Goal: Task Accomplishment & Management: Use online tool/utility

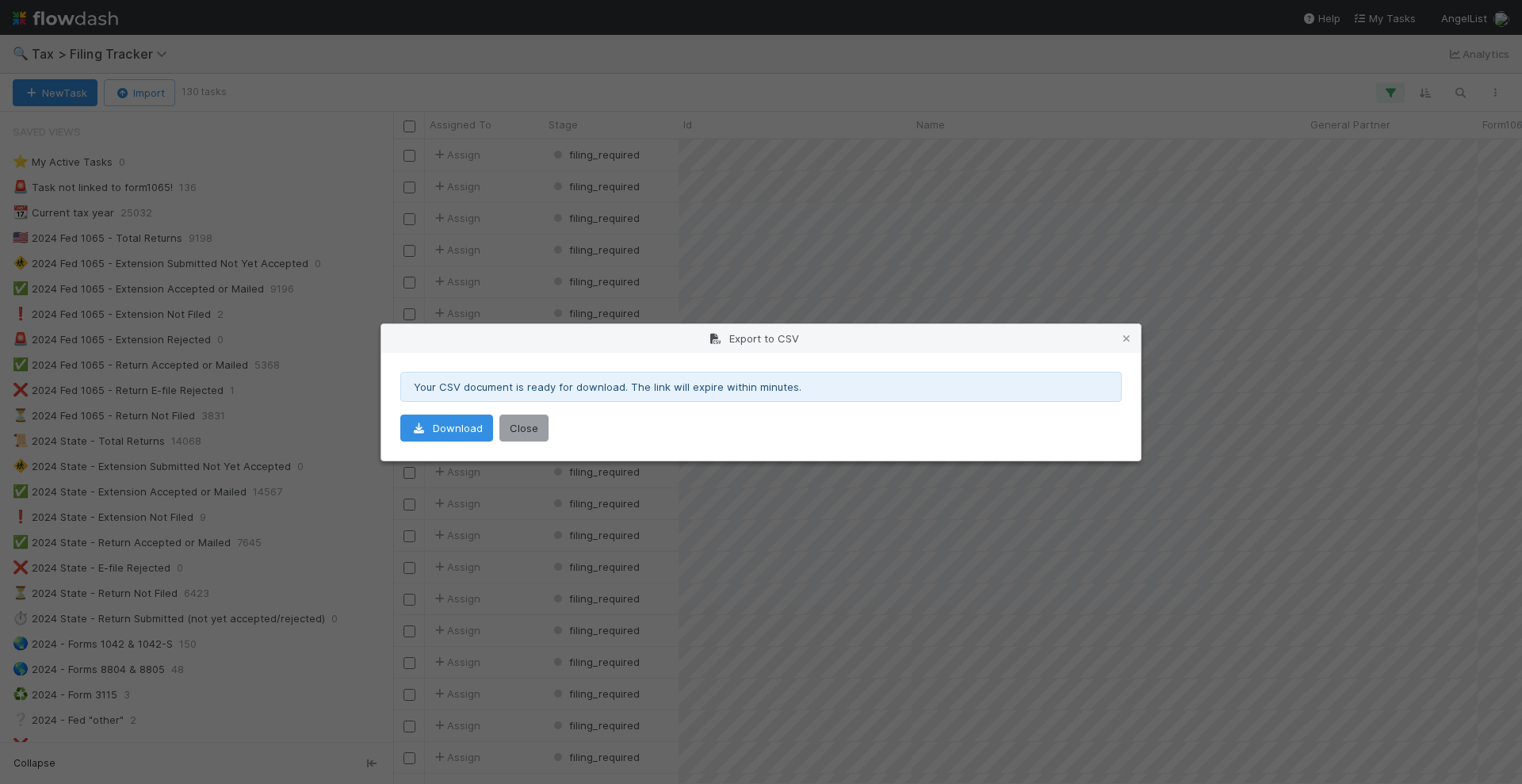
scroll to position [629, 1114]
click at [521, 417] on button "Close" at bounding box center [524, 428] width 50 height 27
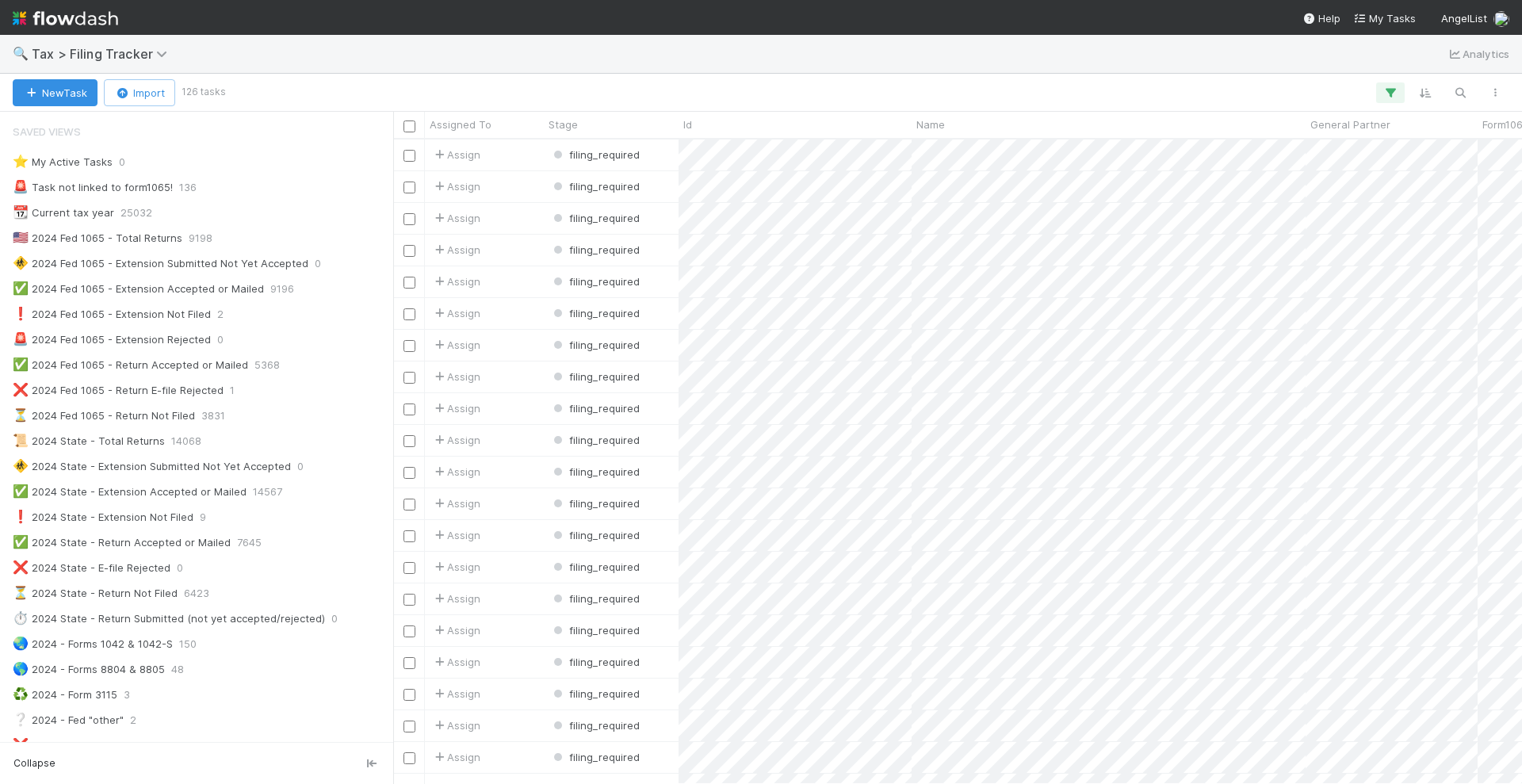
click at [79, 18] on img at bounding box center [66, 18] width 105 height 27
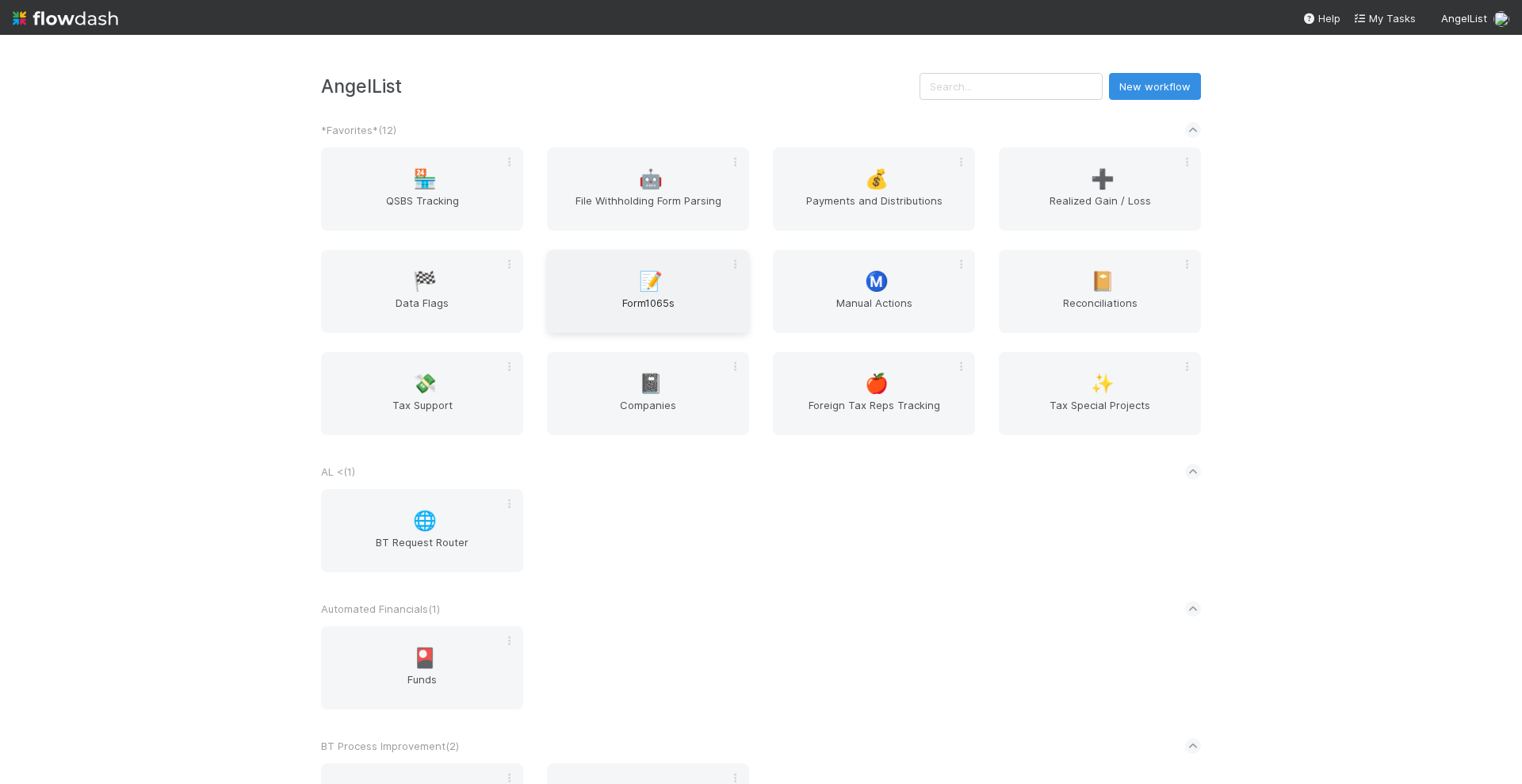
click at [647, 275] on span "📝" at bounding box center [651, 281] width 24 height 21
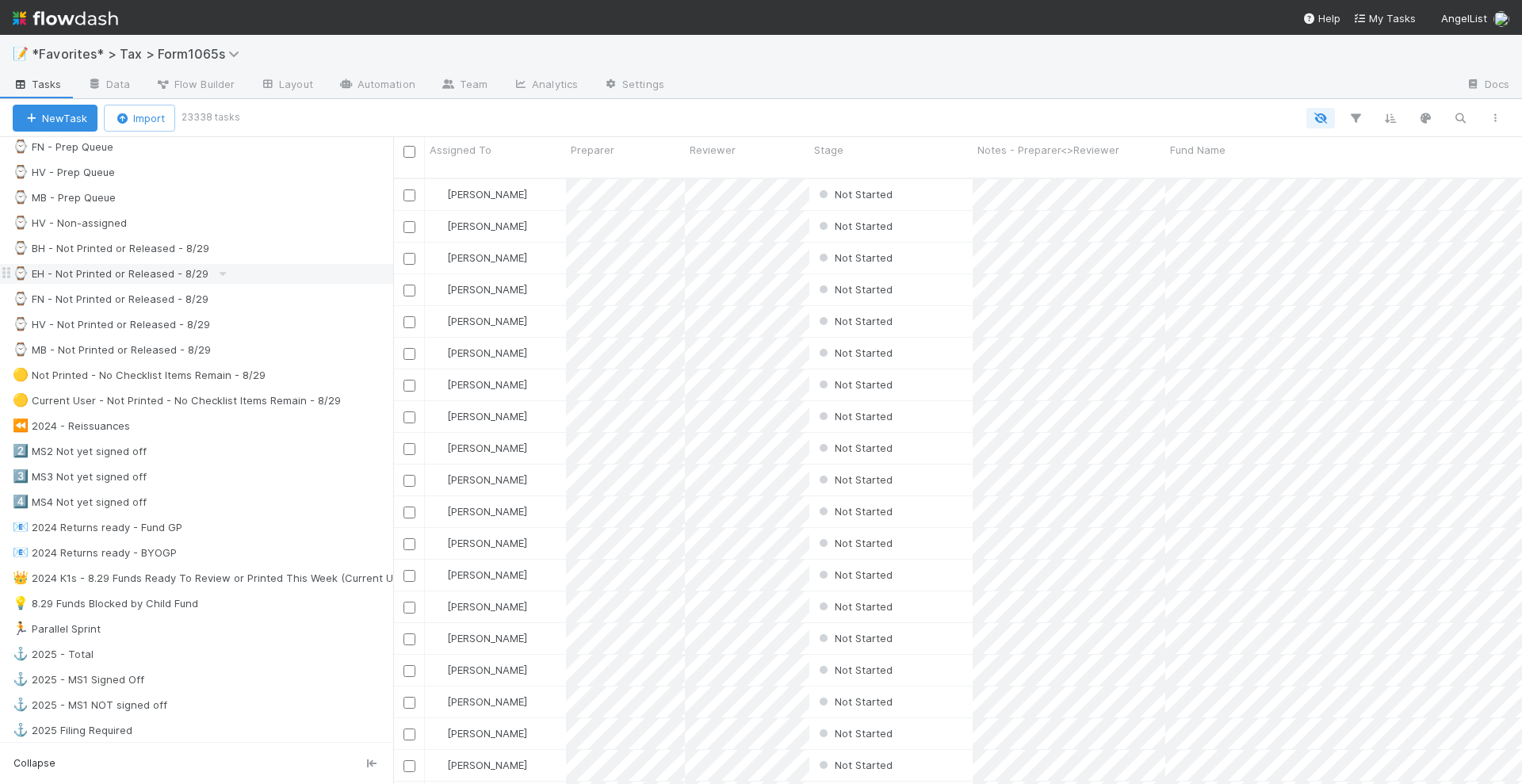
scroll to position [495, 0]
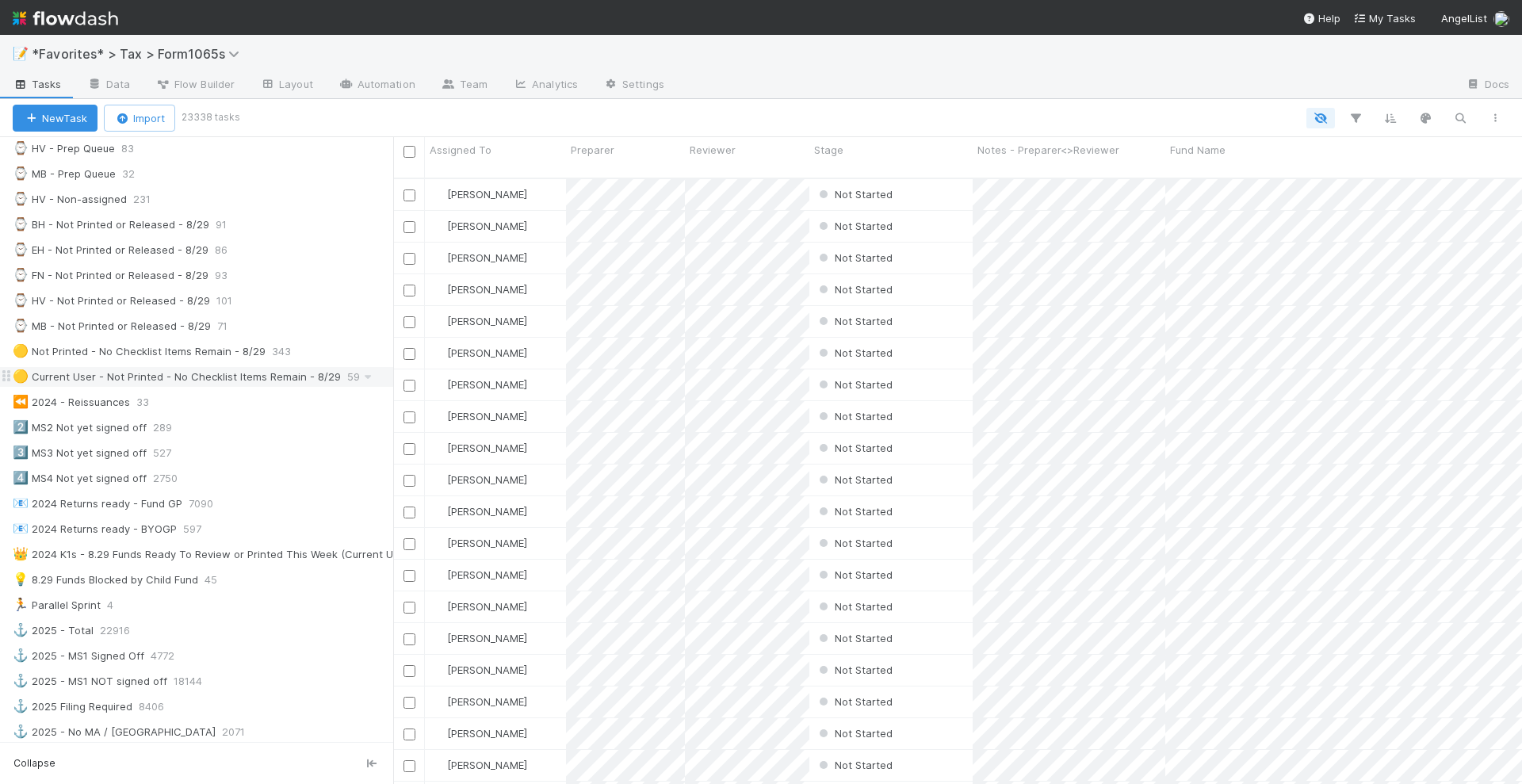
click at [258, 367] on div "🟡 Current User - Not Printed - No Checklist Items Remain - 8/29" at bounding box center [177, 377] width 329 height 20
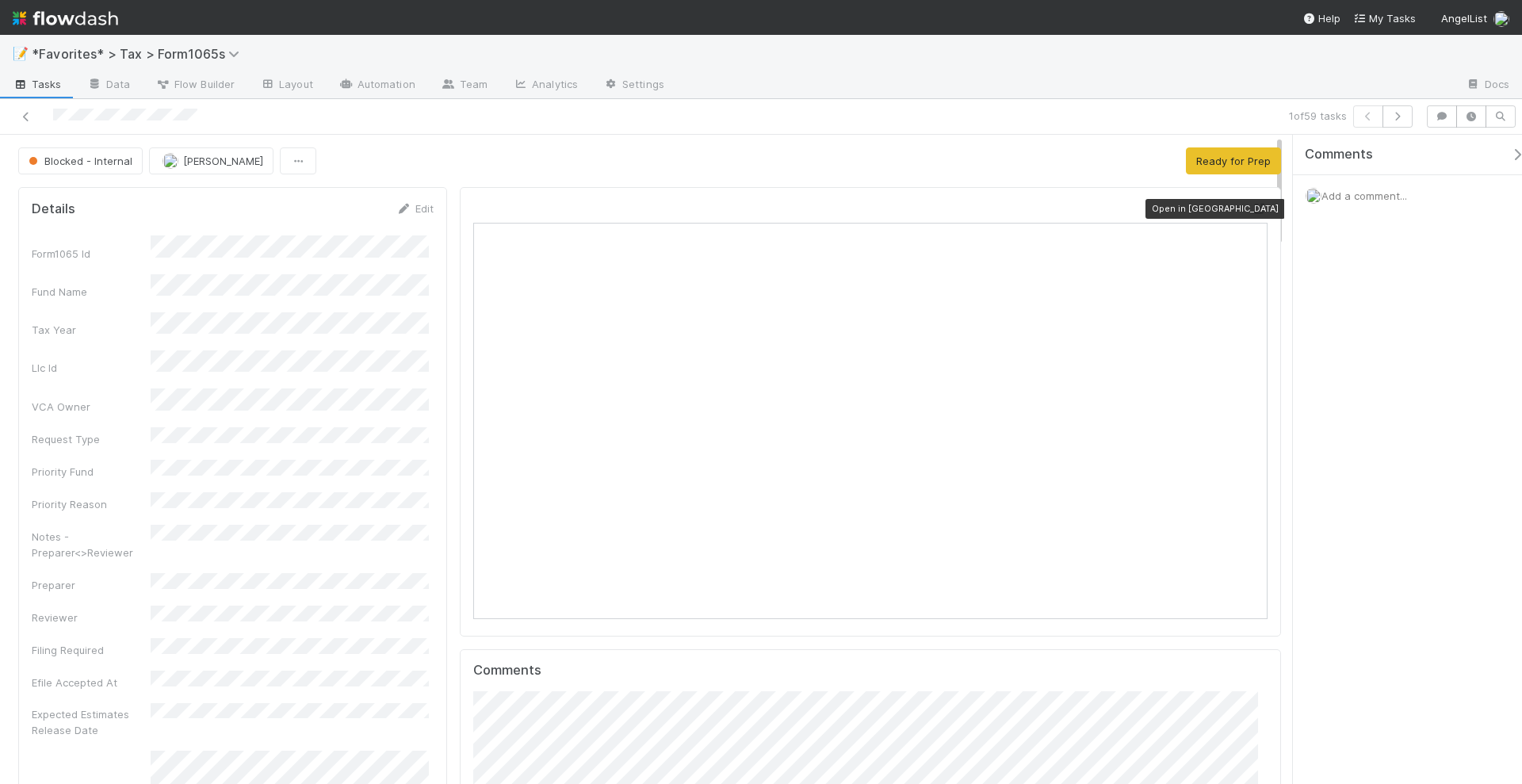
click at [1252, 204] on icon at bounding box center [1260, 208] width 16 height 10
click at [1356, 196] on span "Add a comment..." at bounding box center [1364, 196] width 85 height 13
click at [1388, 440] on button "Add Comment" at bounding box center [1364, 440] width 92 height 27
click at [1391, 113] on button "button" at bounding box center [1398, 116] width 30 height 22
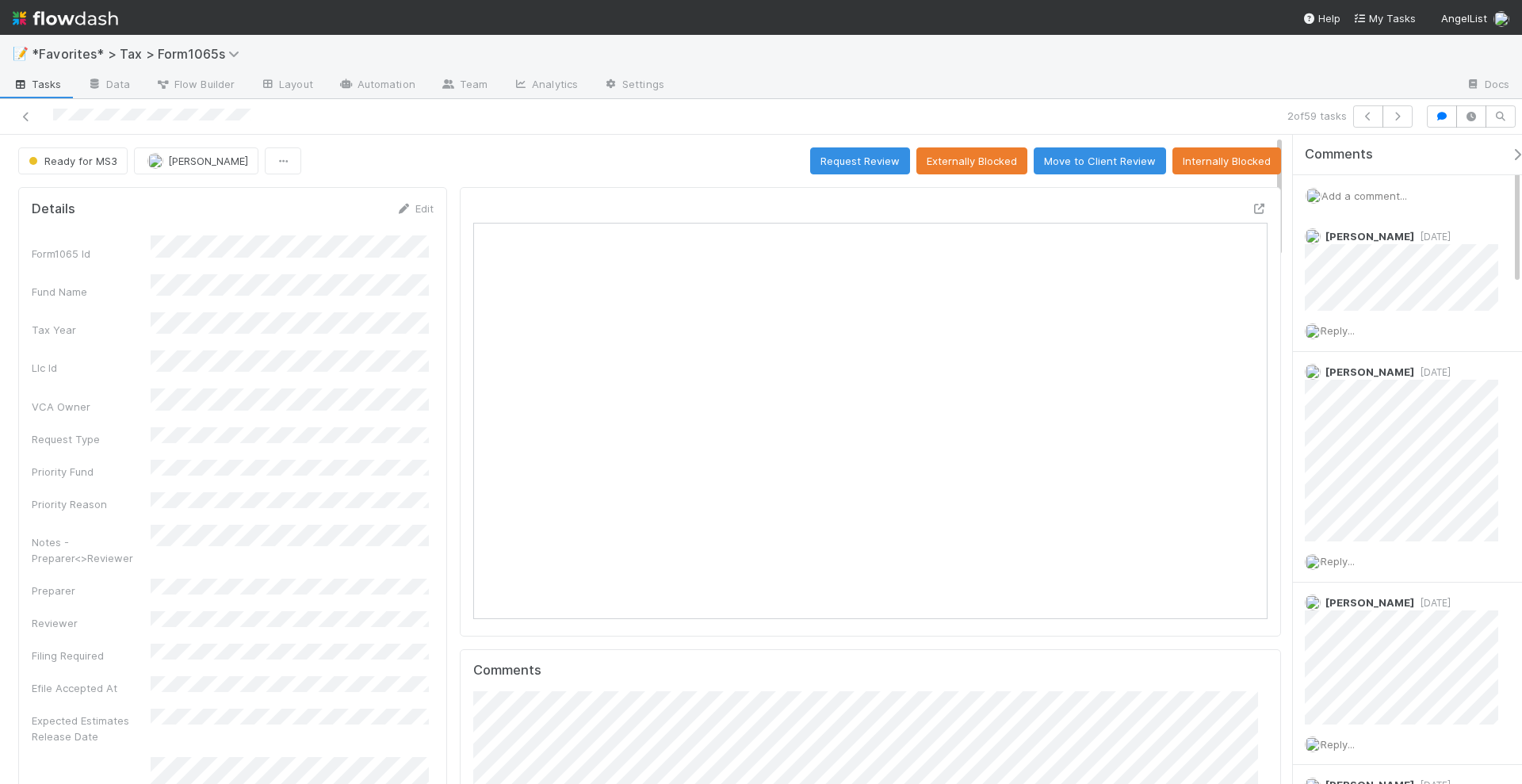
scroll to position [16, 15]
click at [1403, 116] on icon "button" at bounding box center [1398, 117] width 16 height 10
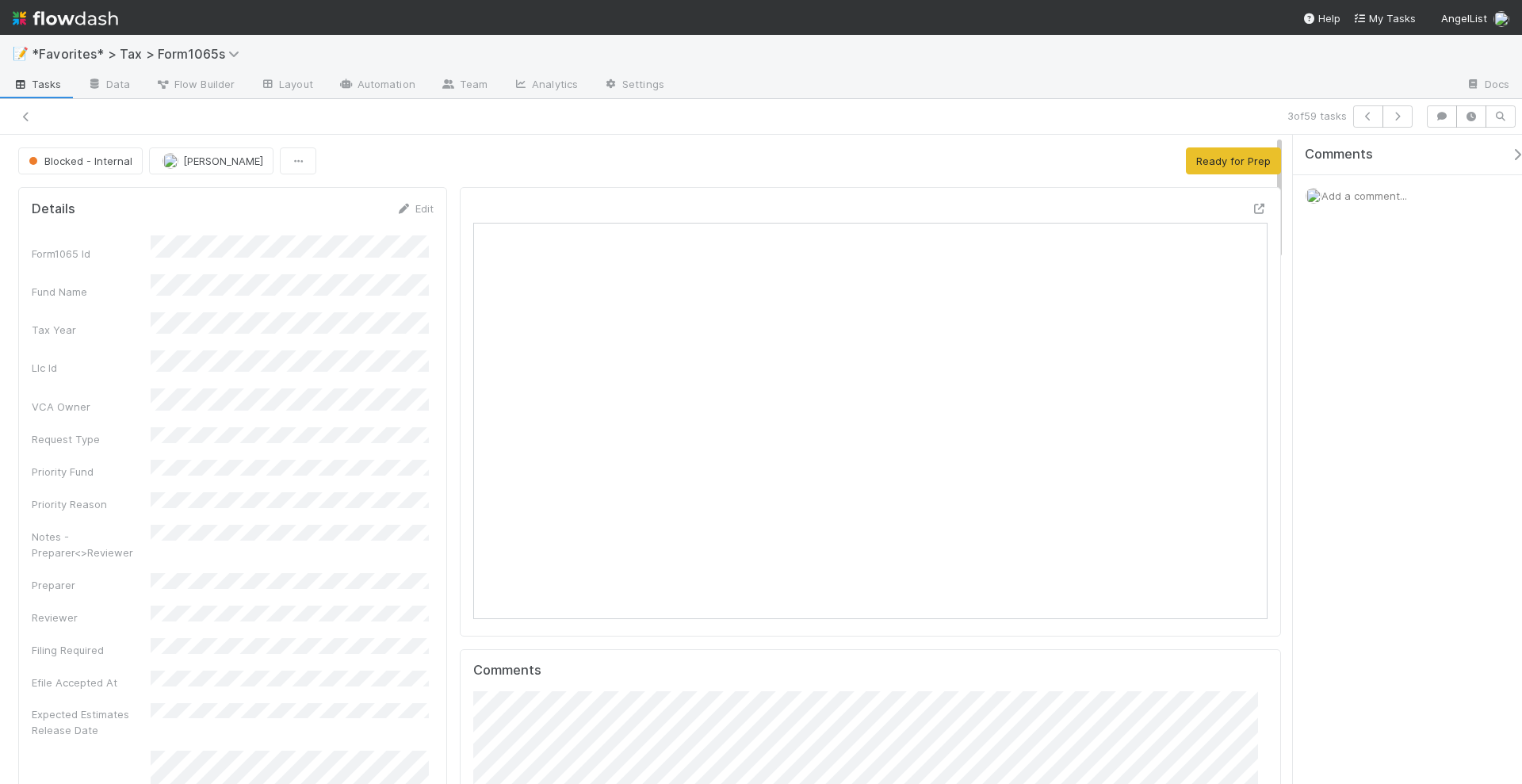
scroll to position [16, 15]
click at [1252, 206] on icon at bounding box center [1260, 208] width 16 height 10
click at [1355, 200] on div "Add a comment..." at bounding box center [1415, 196] width 244 height 42
click at [1359, 197] on span "Add a comment..." at bounding box center [1364, 196] width 85 height 13
click at [1376, 431] on button "Add Comment" at bounding box center [1364, 440] width 92 height 27
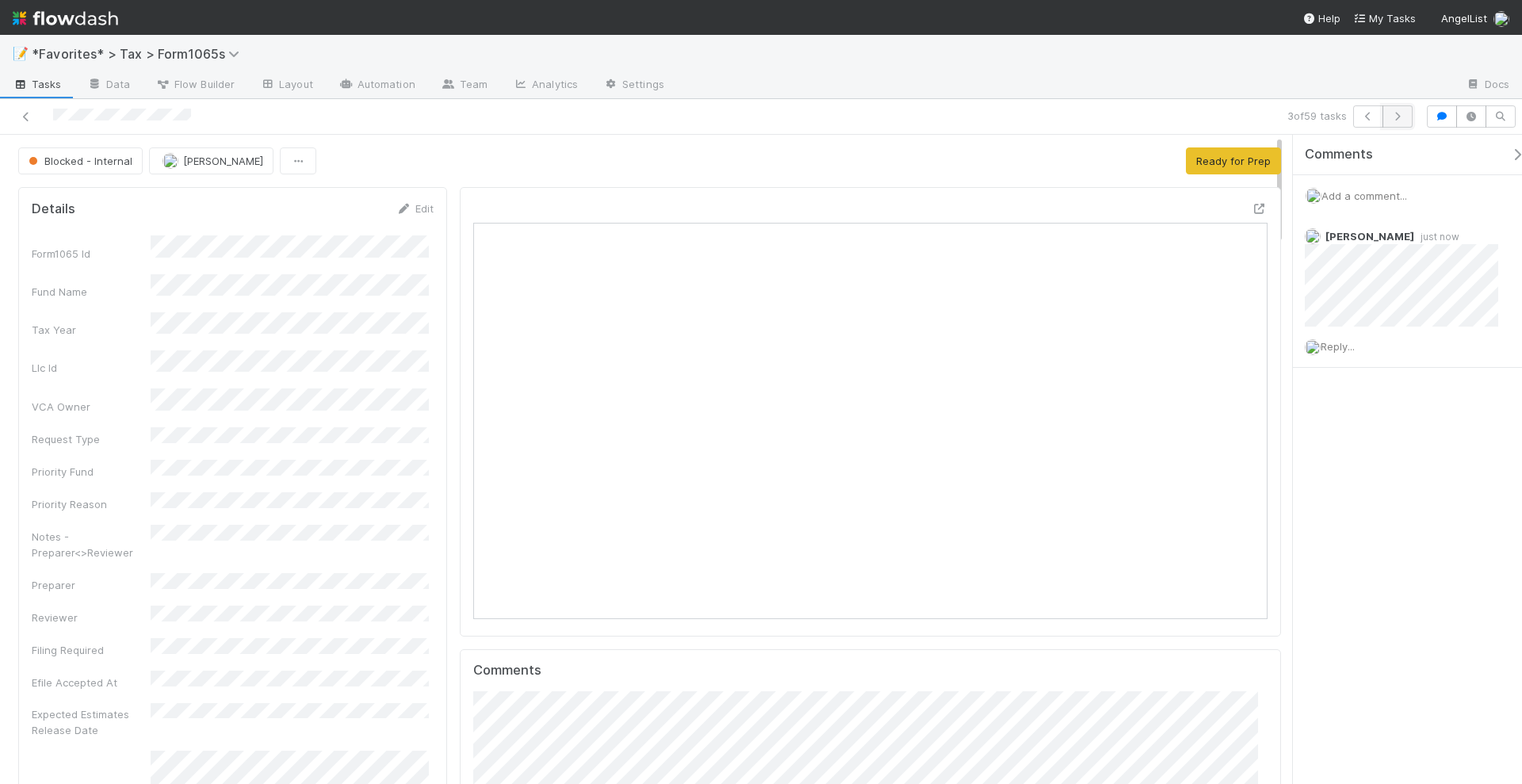
click at [1406, 116] on icon "button" at bounding box center [1398, 117] width 16 height 10
click at [1368, 112] on icon "button" at bounding box center [1368, 117] width 16 height 10
click at [1395, 115] on icon "button" at bounding box center [1398, 117] width 16 height 10
click at [1399, 117] on icon "button" at bounding box center [1398, 117] width 16 height 10
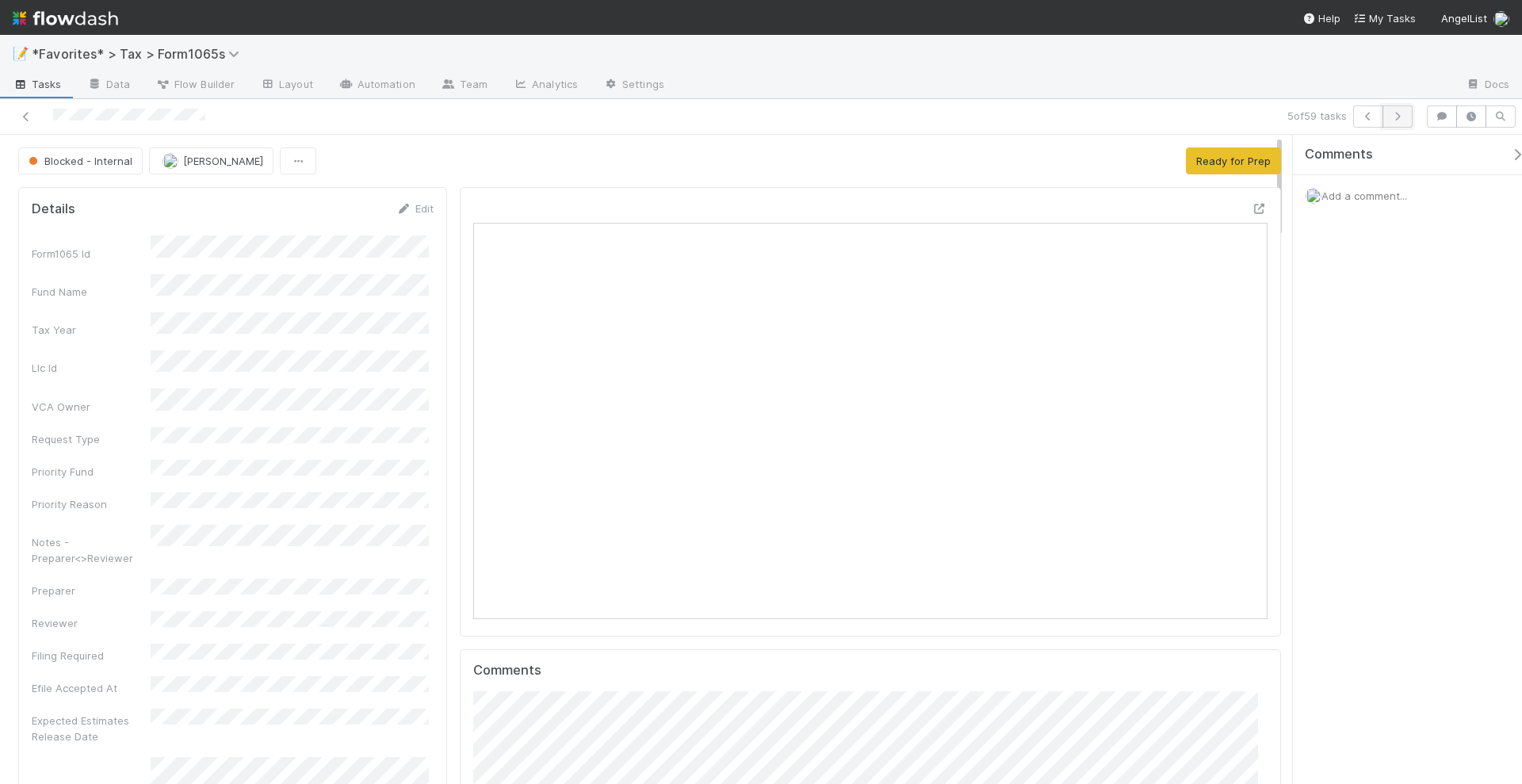
click at [1398, 116] on icon "button" at bounding box center [1398, 117] width 16 height 10
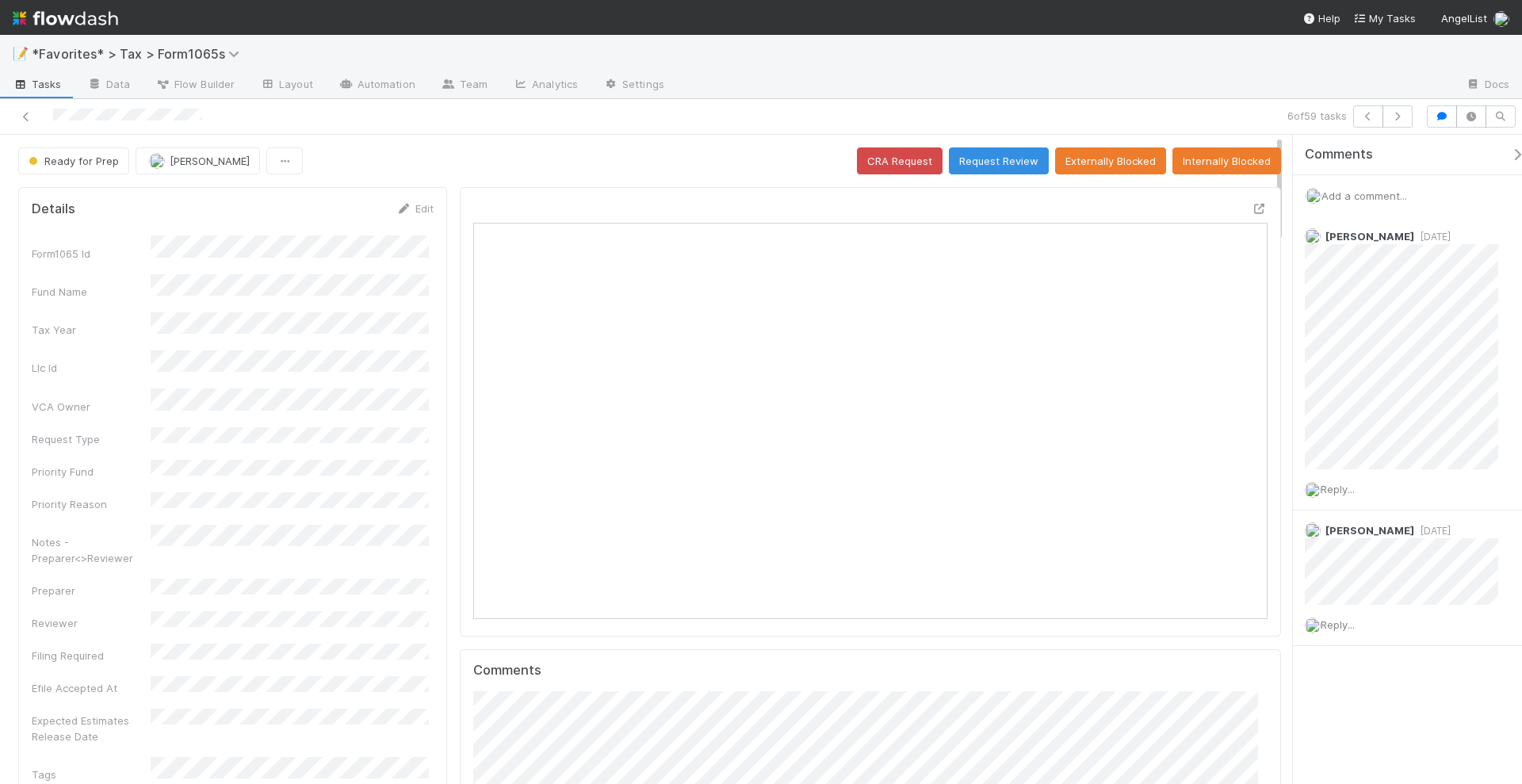
scroll to position [308, 382]
click at [1398, 116] on icon "button" at bounding box center [1398, 117] width 16 height 10
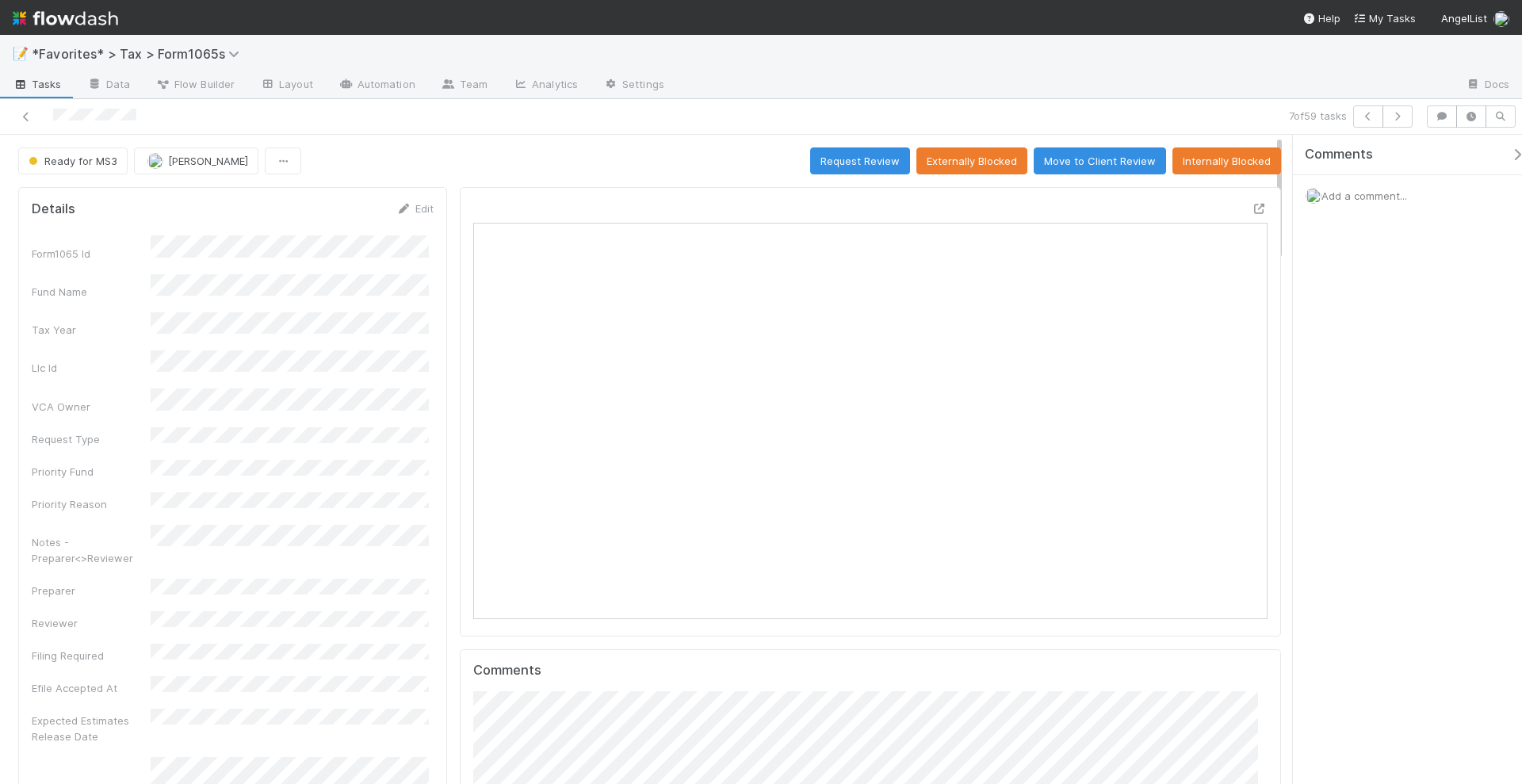
scroll to position [308, 769]
click at [1408, 116] on button "button" at bounding box center [1398, 116] width 30 height 22
click at [1406, 116] on icon "button" at bounding box center [1398, 117] width 16 height 10
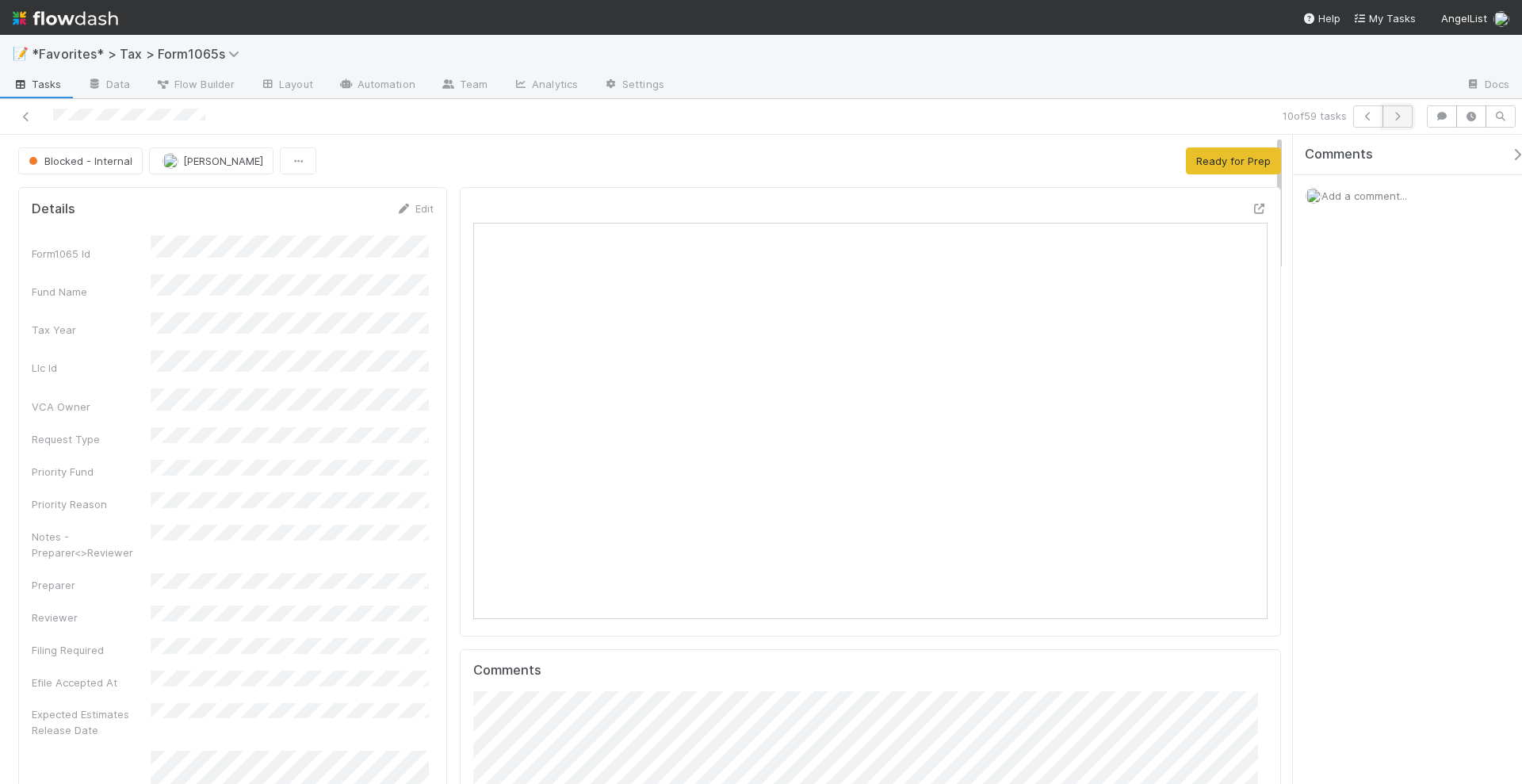
click at [1404, 113] on icon "button" at bounding box center [1398, 117] width 16 height 10
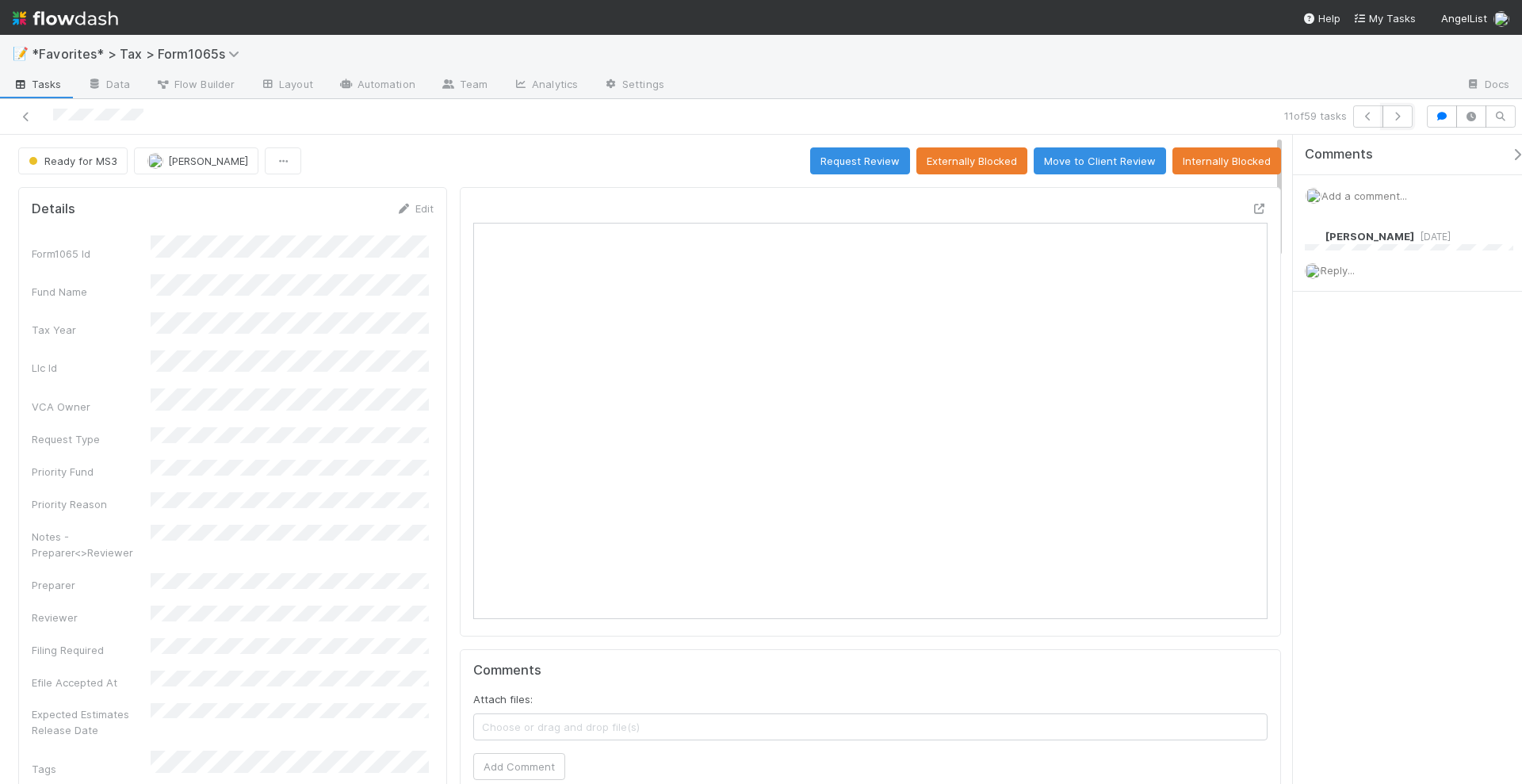
click at [1404, 113] on icon "button" at bounding box center [1398, 117] width 16 height 10
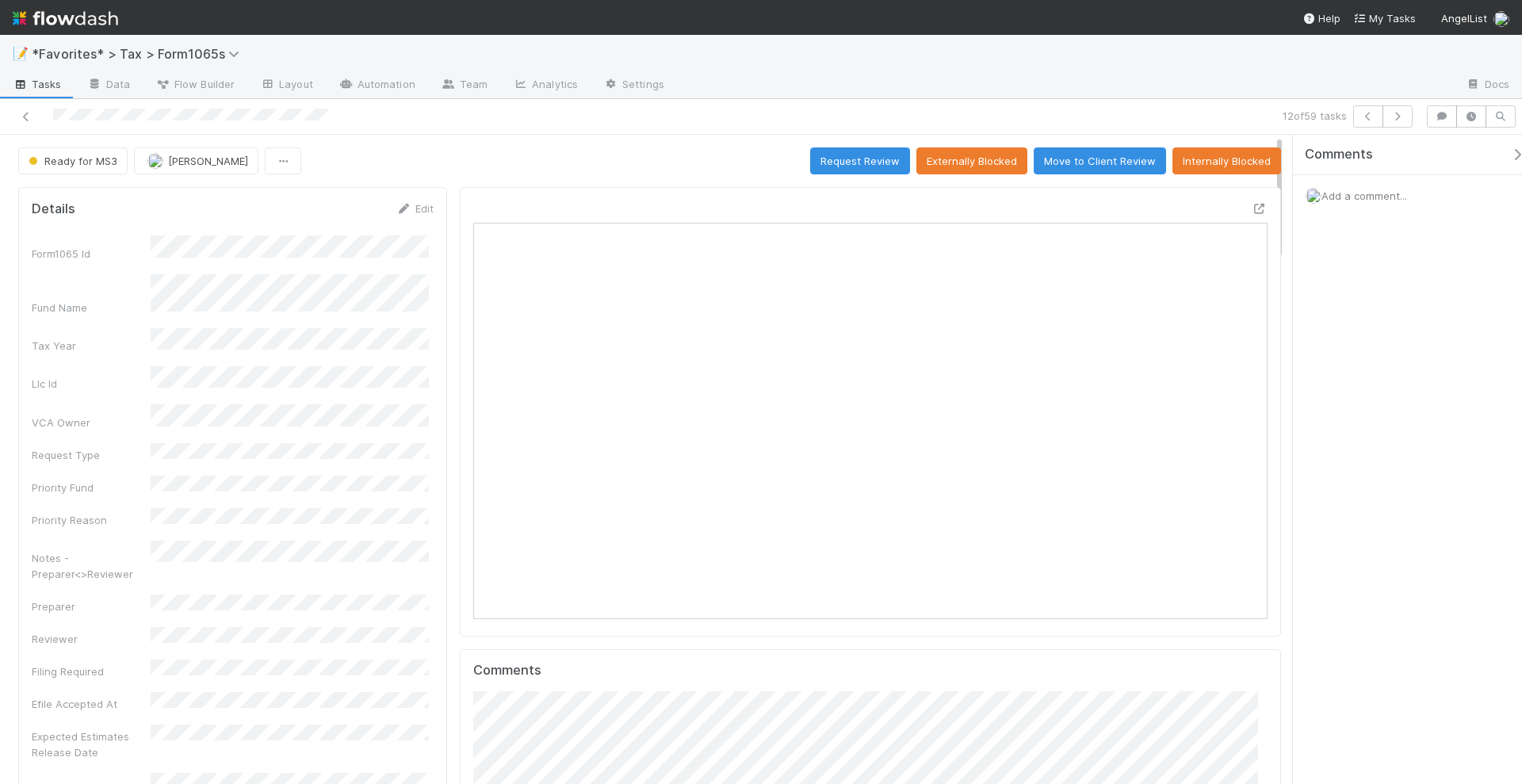
click at [1404, 113] on icon "button" at bounding box center [1398, 117] width 16 height 10
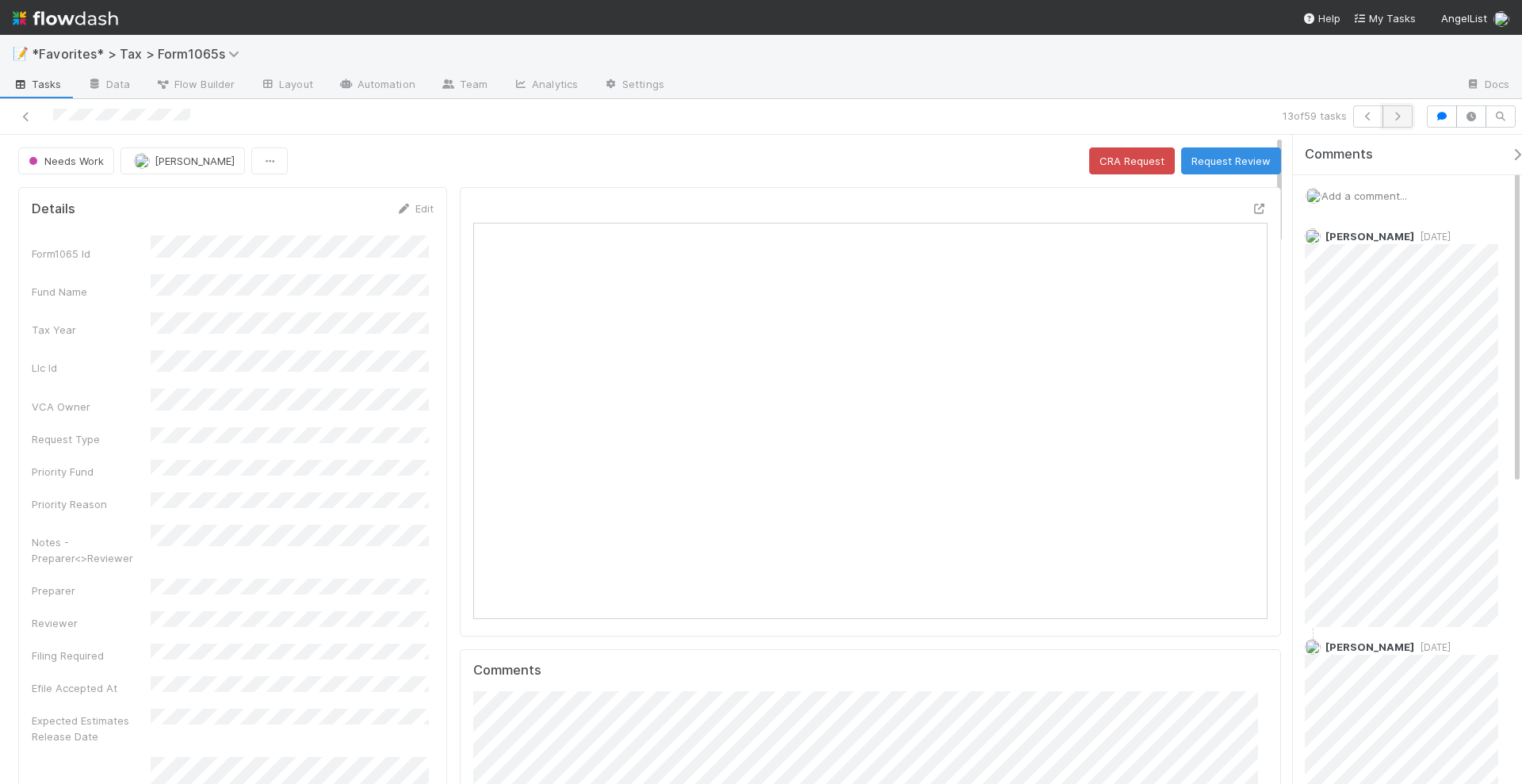
click at [1398, 113] on icon "button" at bounding box center [1398, 117] width 16 height 10
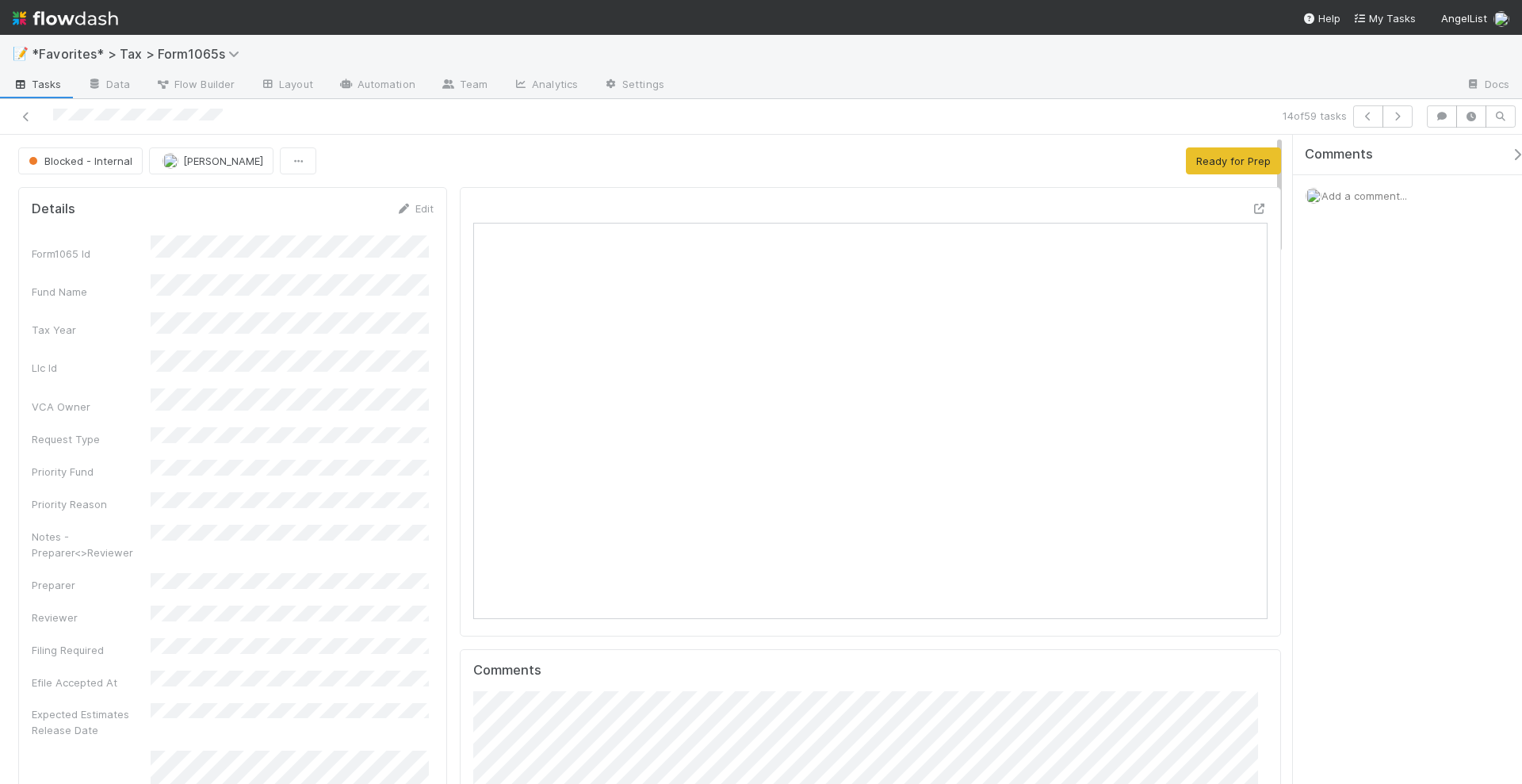
click at [1398, 113] on icon "button" at bounding box center [1398, 117] width 16 height 10
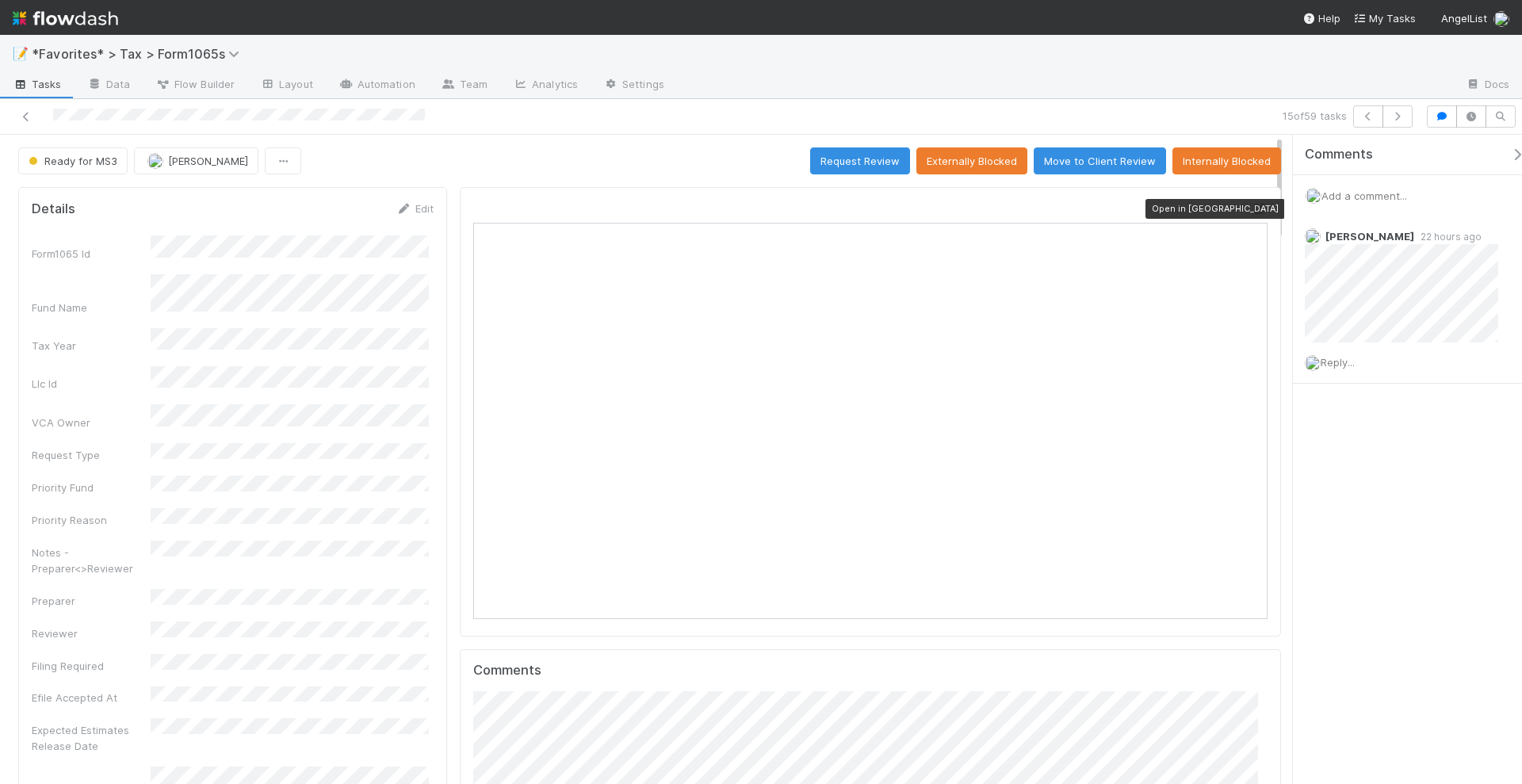
click at [1252, 205] on icon at bounding box center [1260, 208] width 16 height 10
click at [1339, 363] on span "Reply..." at bounding box center [1337, 362] width 34 height 13
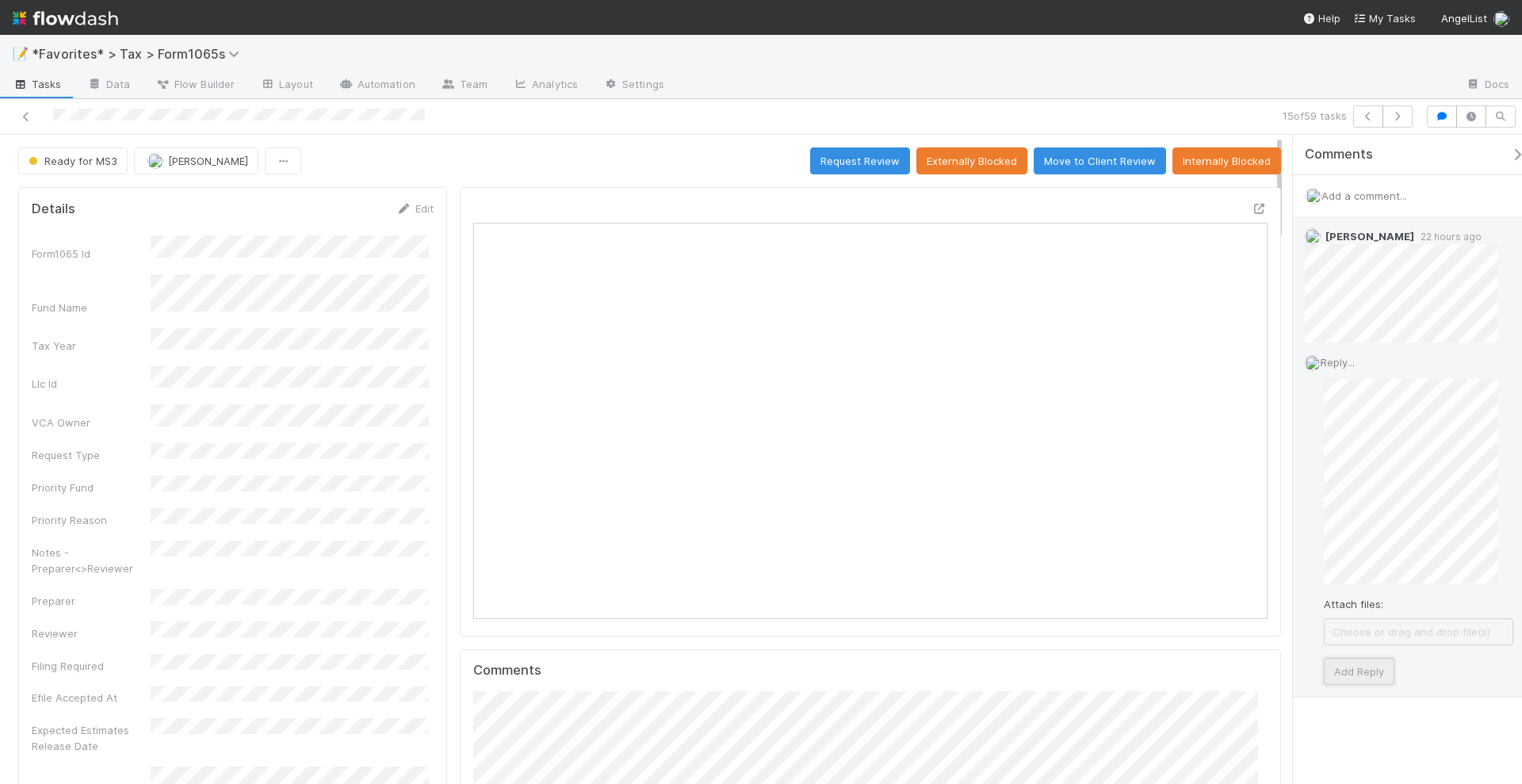
click at [1364, 668] on button "Add Reply" at bounding box center [1358, 671] width 70 height 27
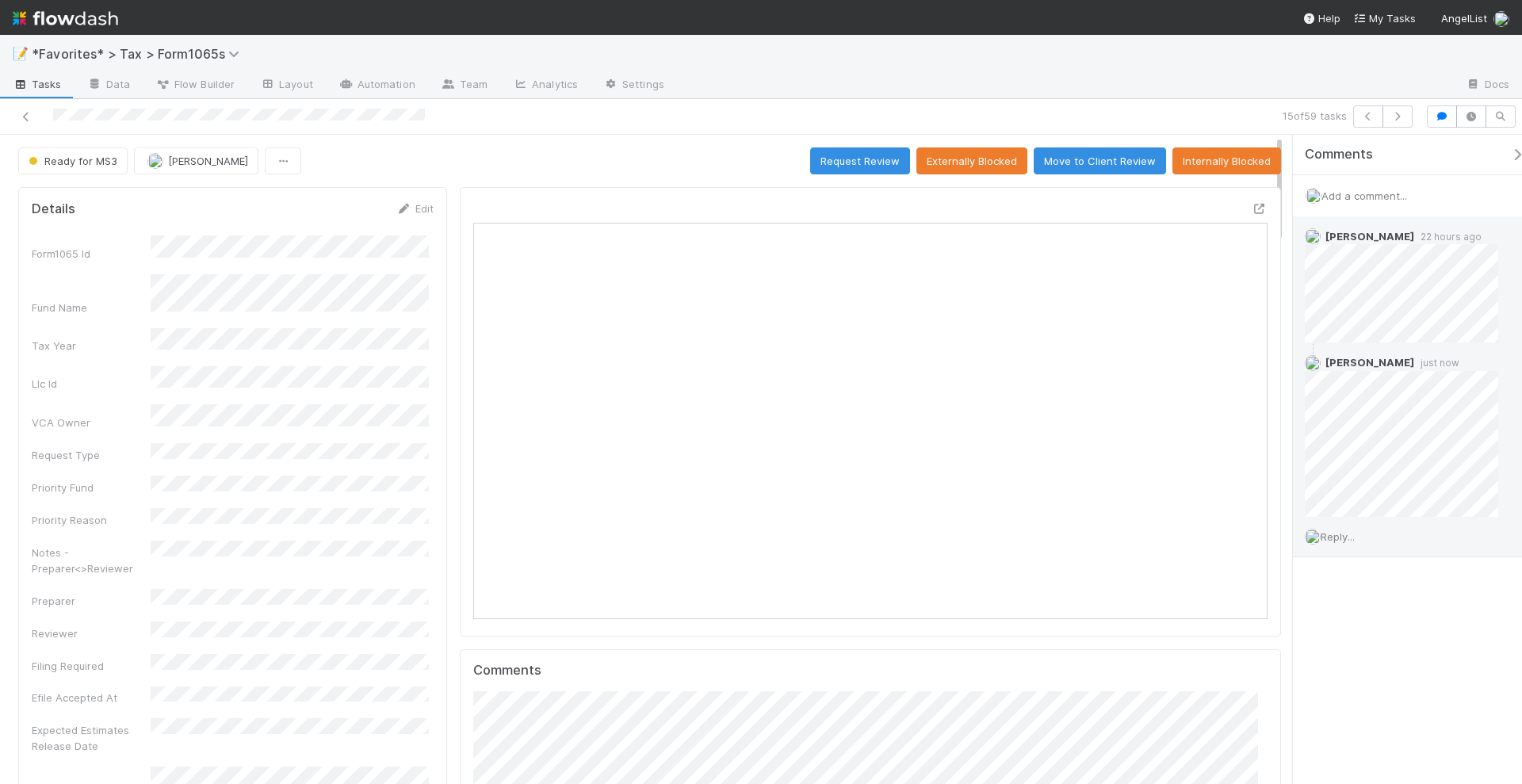
click at [1339, 530] on span "Reply..." at bounding box center [1337, 536] width 34 height 13
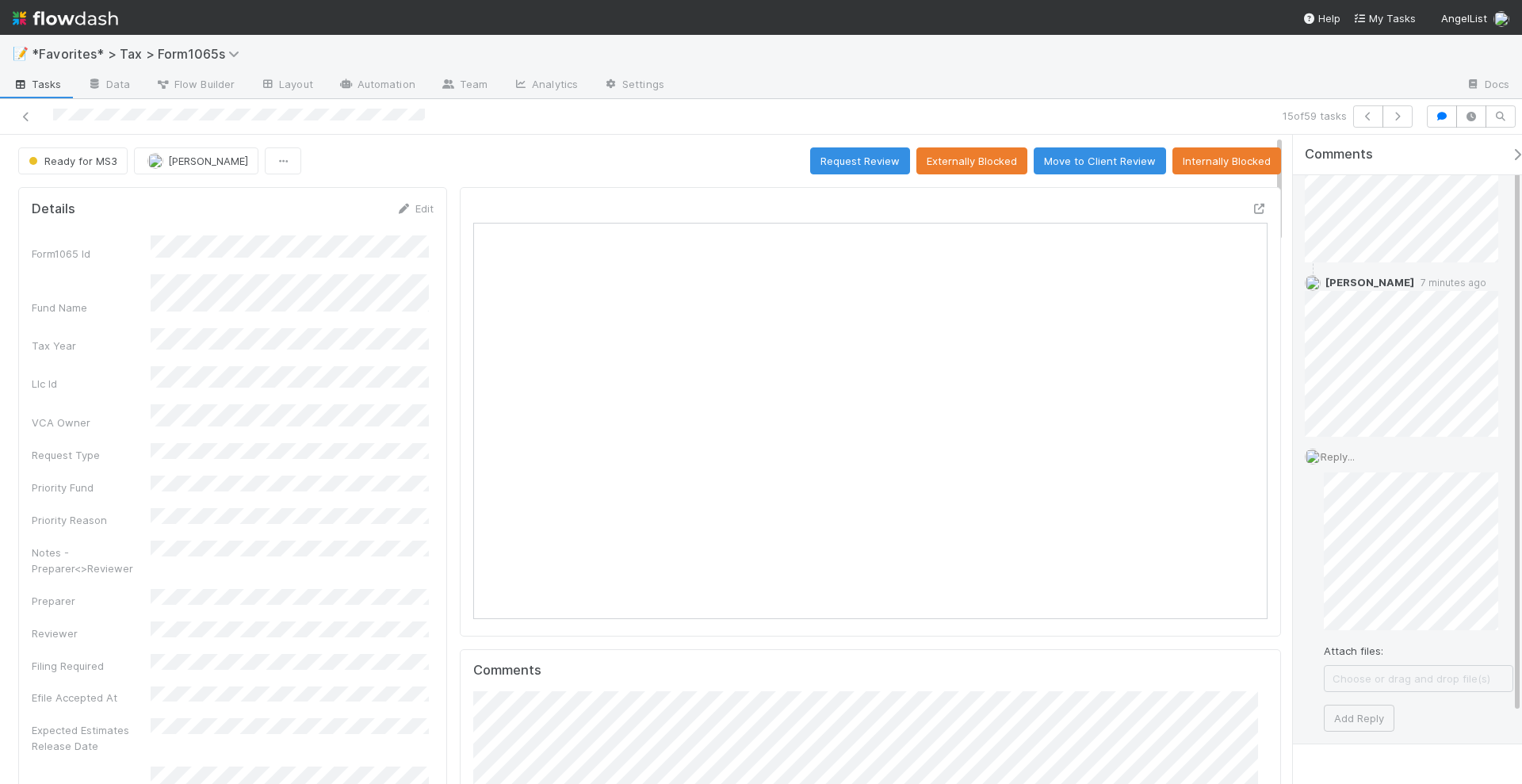
scroll to position [115, 0]
click at [1371, 684] on button "Add Reply" at bounding box center [1358, 683] width 70 height 27
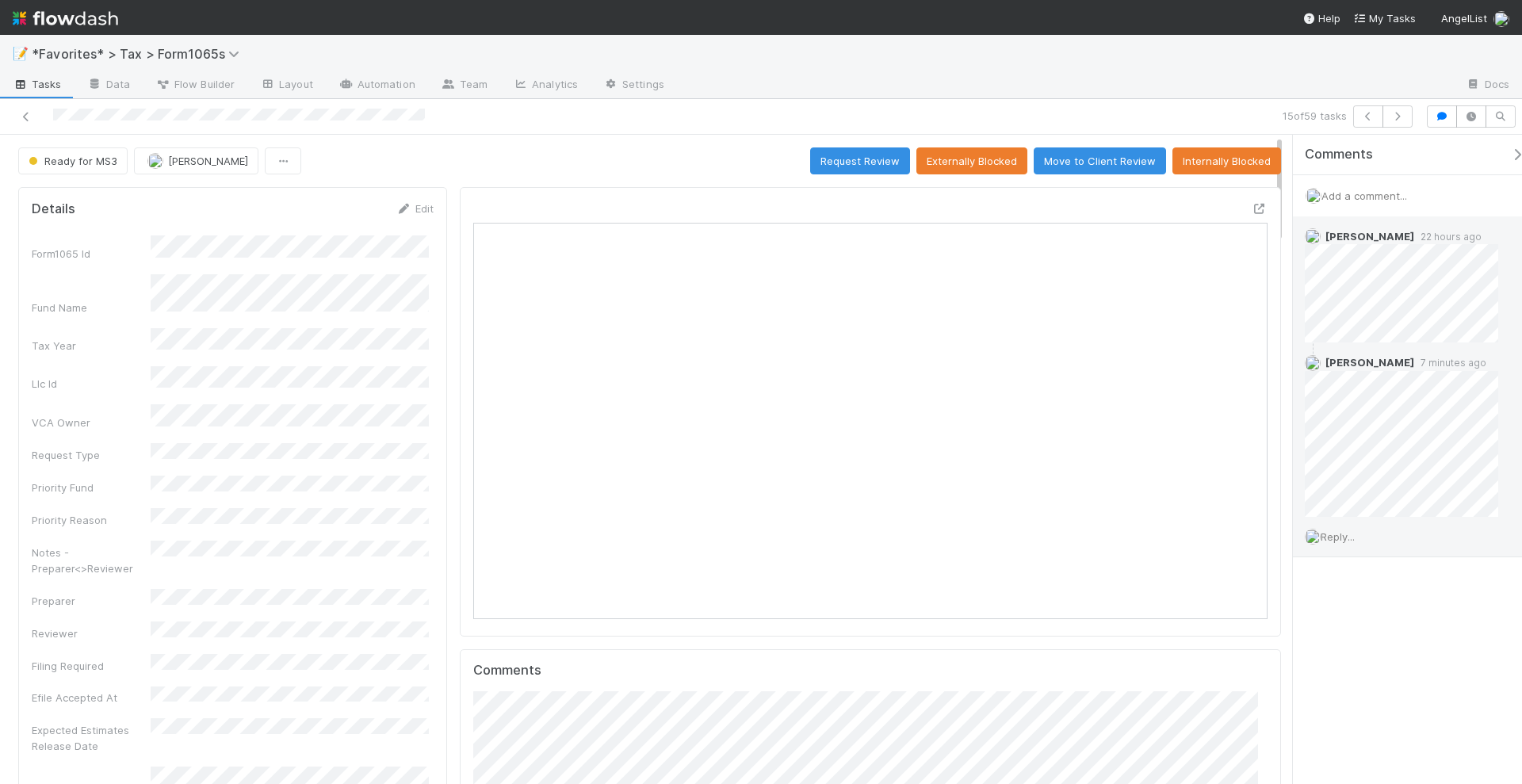
scroll to position [0, 0]
click at [1401, 113] on icon "button" at bounding box center [1398, 117] width 16 height 10
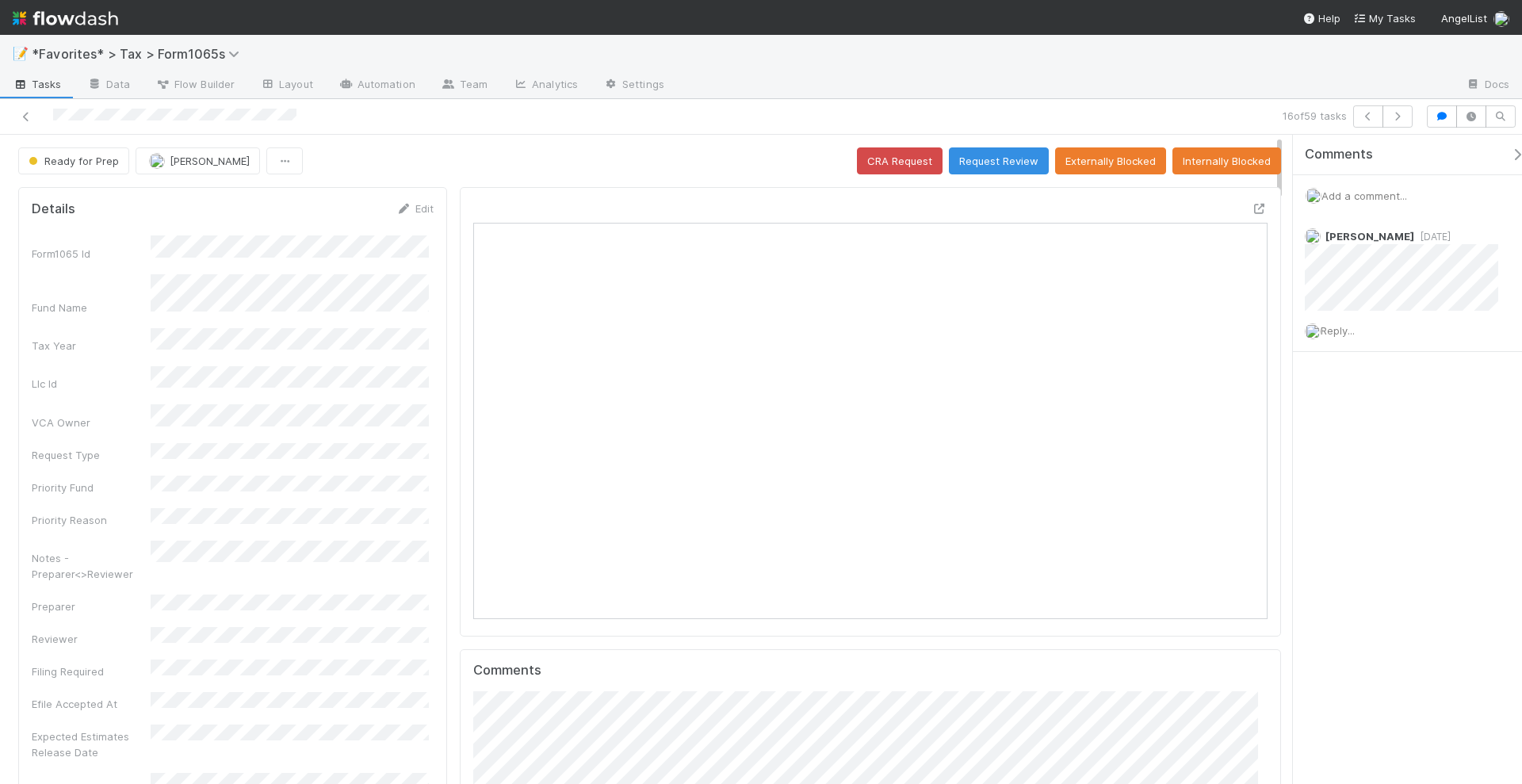
scroll to position [308, 769]
click at [1252, 210] on icon at bounding box center [1260, 208] width 16 height 10
click at [1362, 193] on span "Add a comment..." at bounding box center [1364, 196] width 85 height 13
click at [1387, 428] on button "Add Comment" at bounding box center [1364, 440] width 92 height 27
click at [1269, 73] on div at bounding box center [1065, 85] width 776 height 26
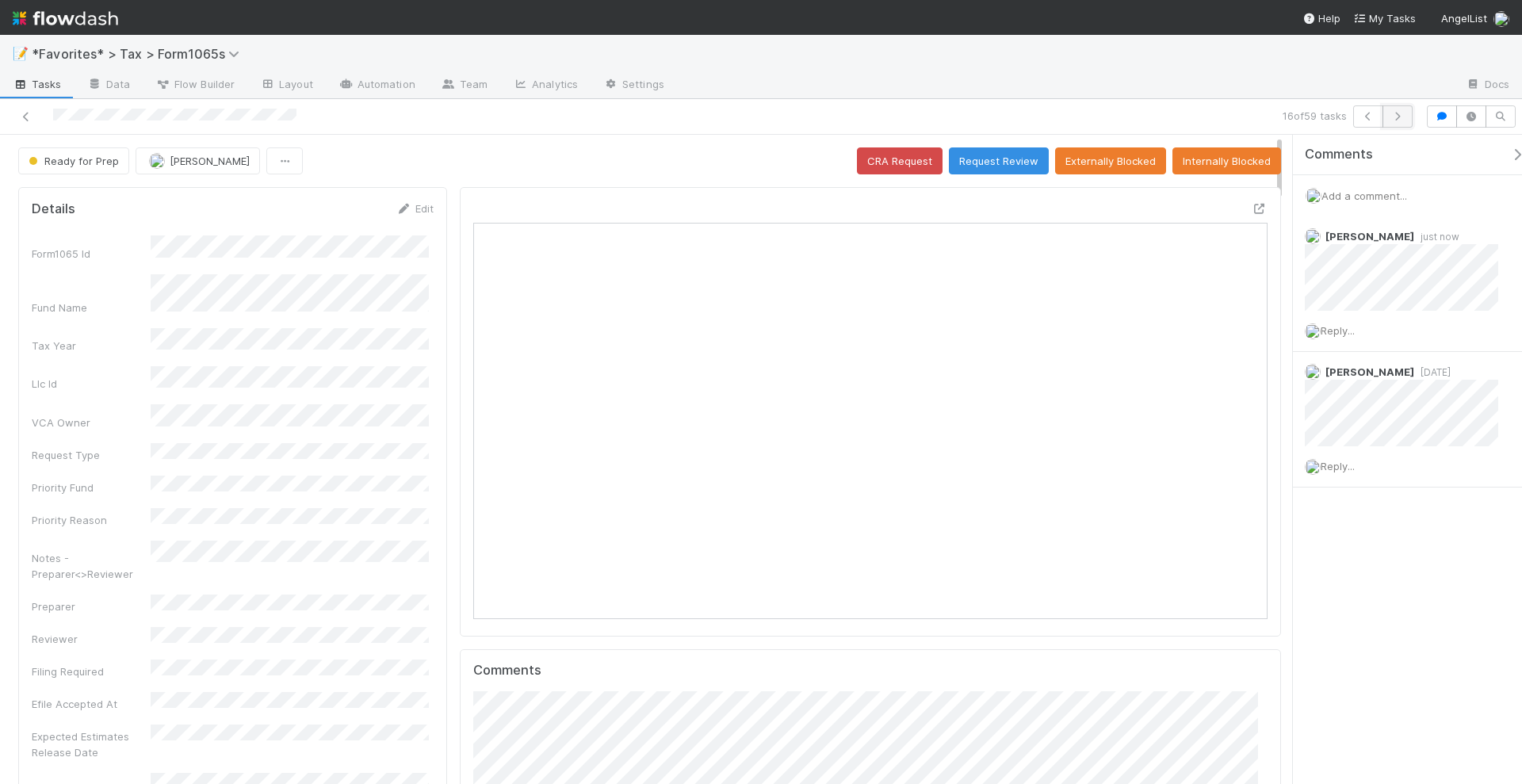
click at [1405, 114] on icon "button" at bounding box center [1398, 117] width 16 height 10
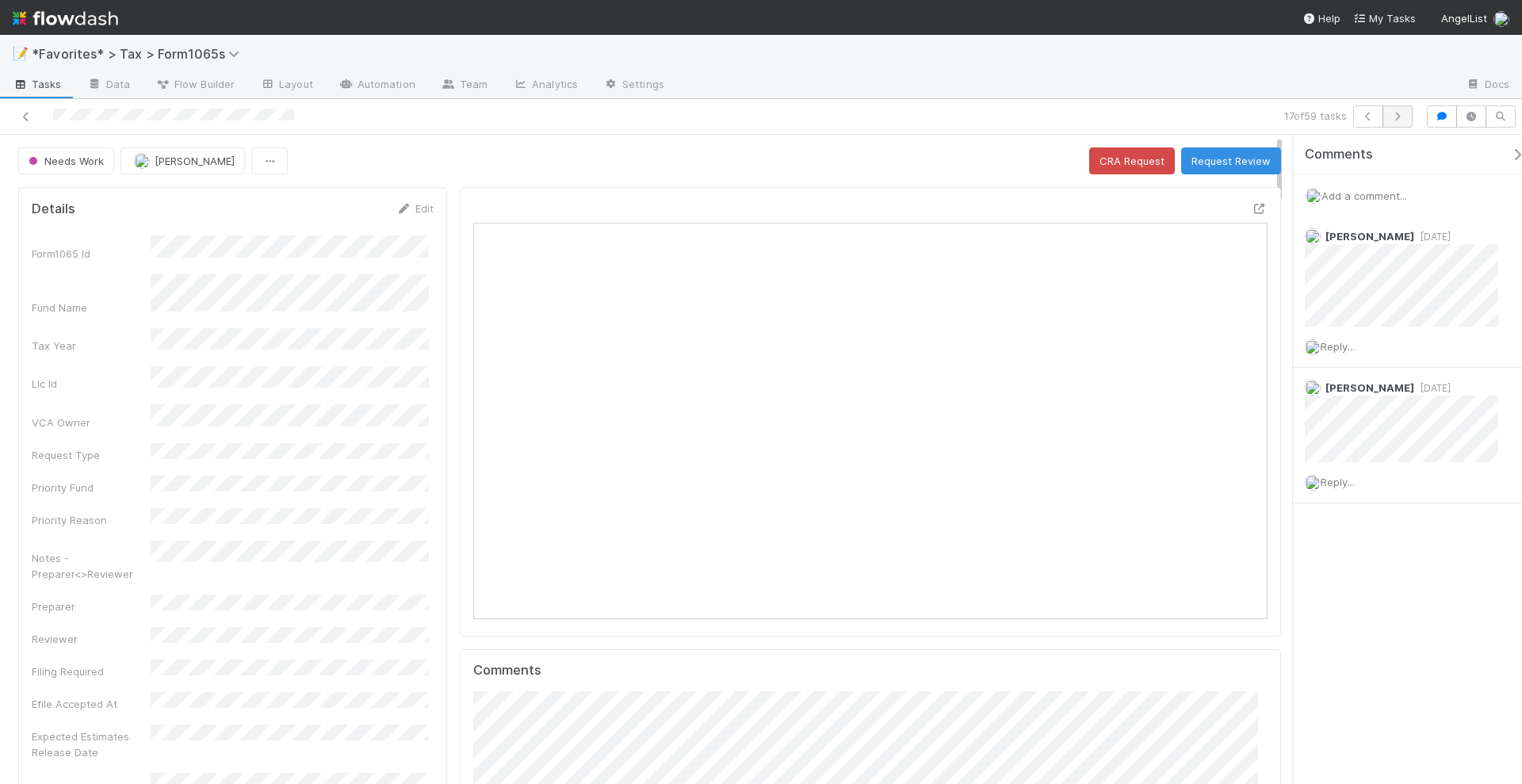
scroll to position [308, 769]
click at [1252, 208] on icon at bounding box center [1260, 208] width 16 height 10
click at [1358, 195] on span "Add a comment..." at bounding box center [1364, 196] width 85 height 13
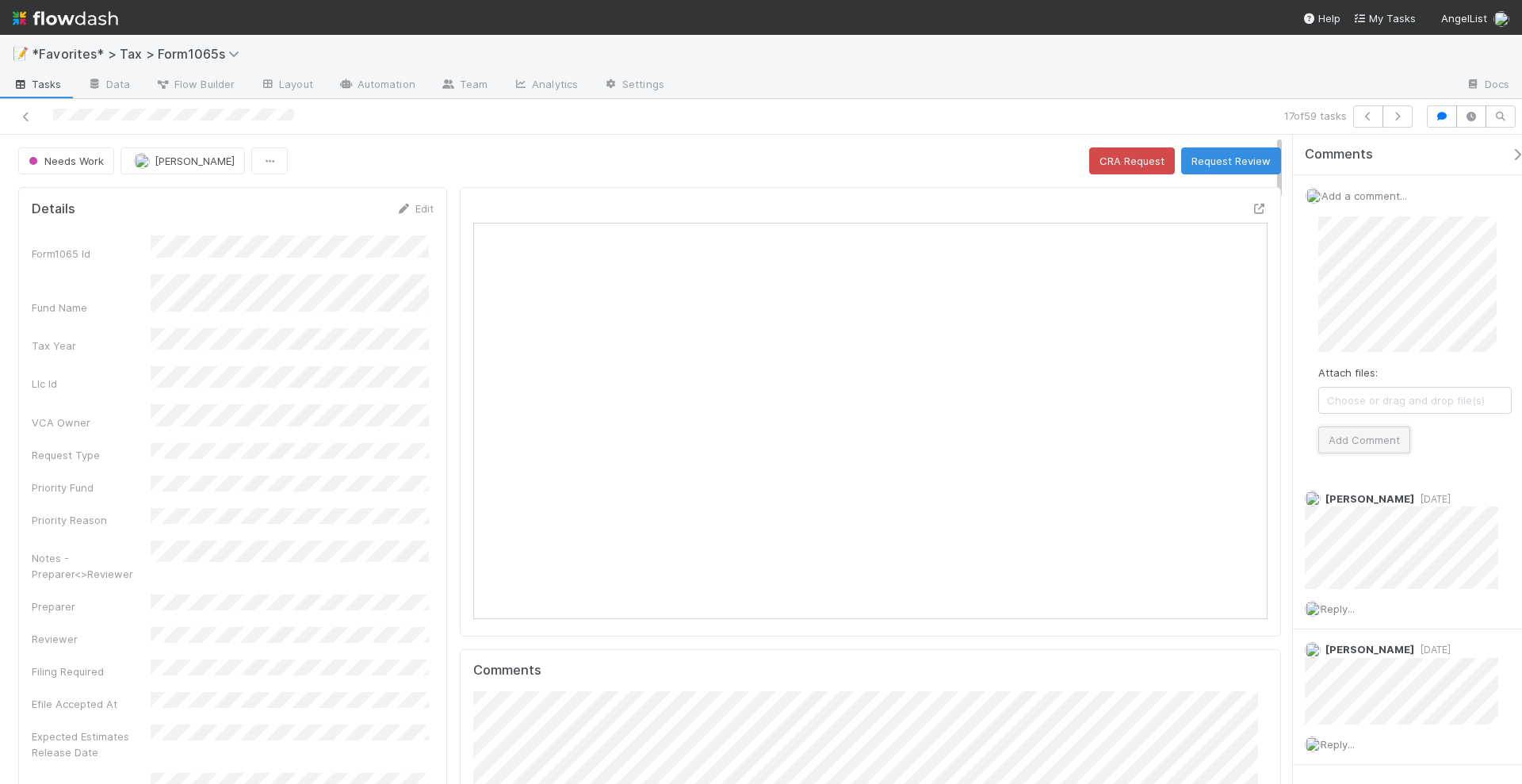
click at [1359, 441] on button "Add Comment" at bounding box center [1364, 440] width 92 height 27
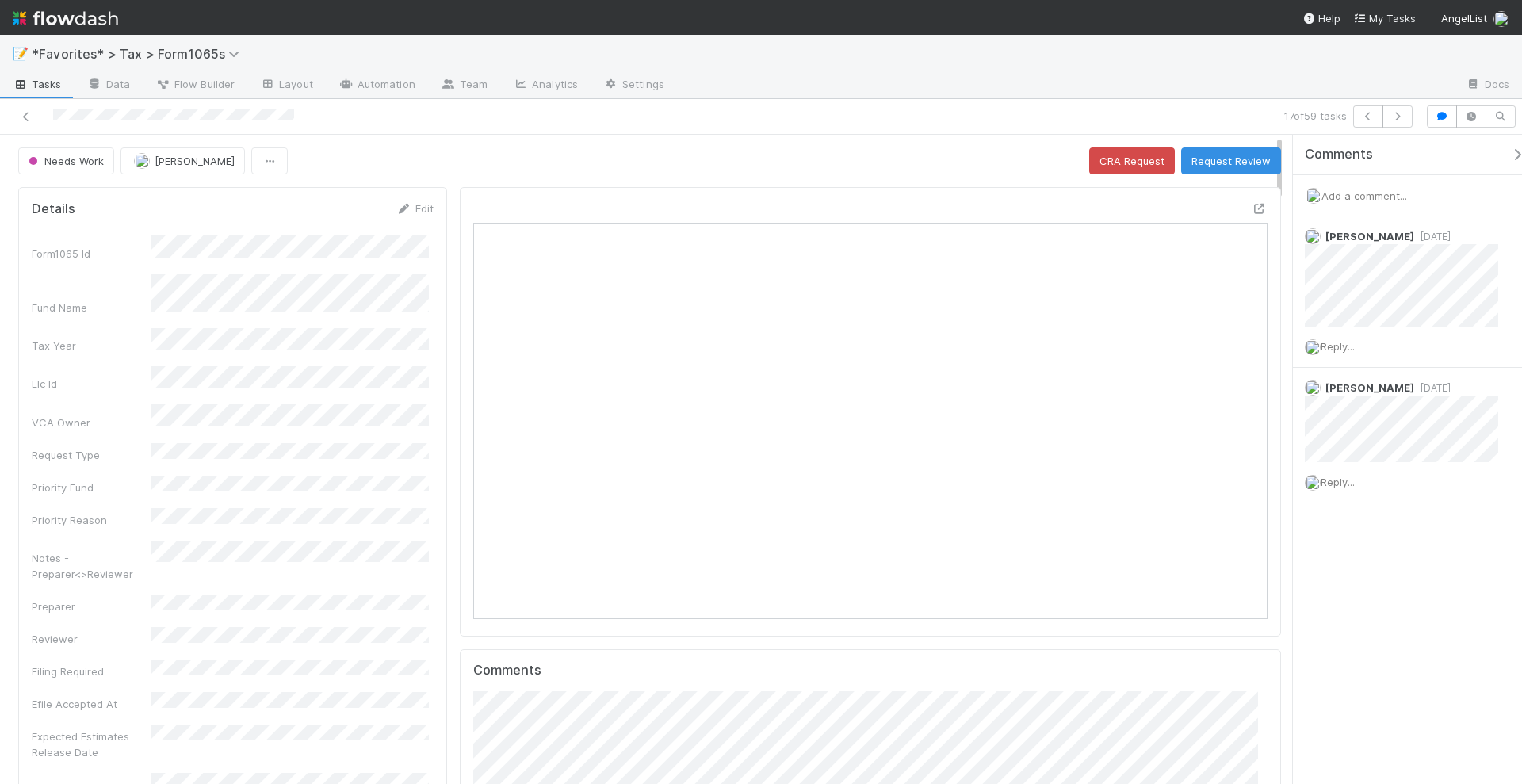
click at [998, 126] on div "17 of 59 tasks" at bounding box center [1067, 116] width 704 height 22
click at [1399, 117] on icon "button" at bounding box center [1398, 117] width 16 height 10
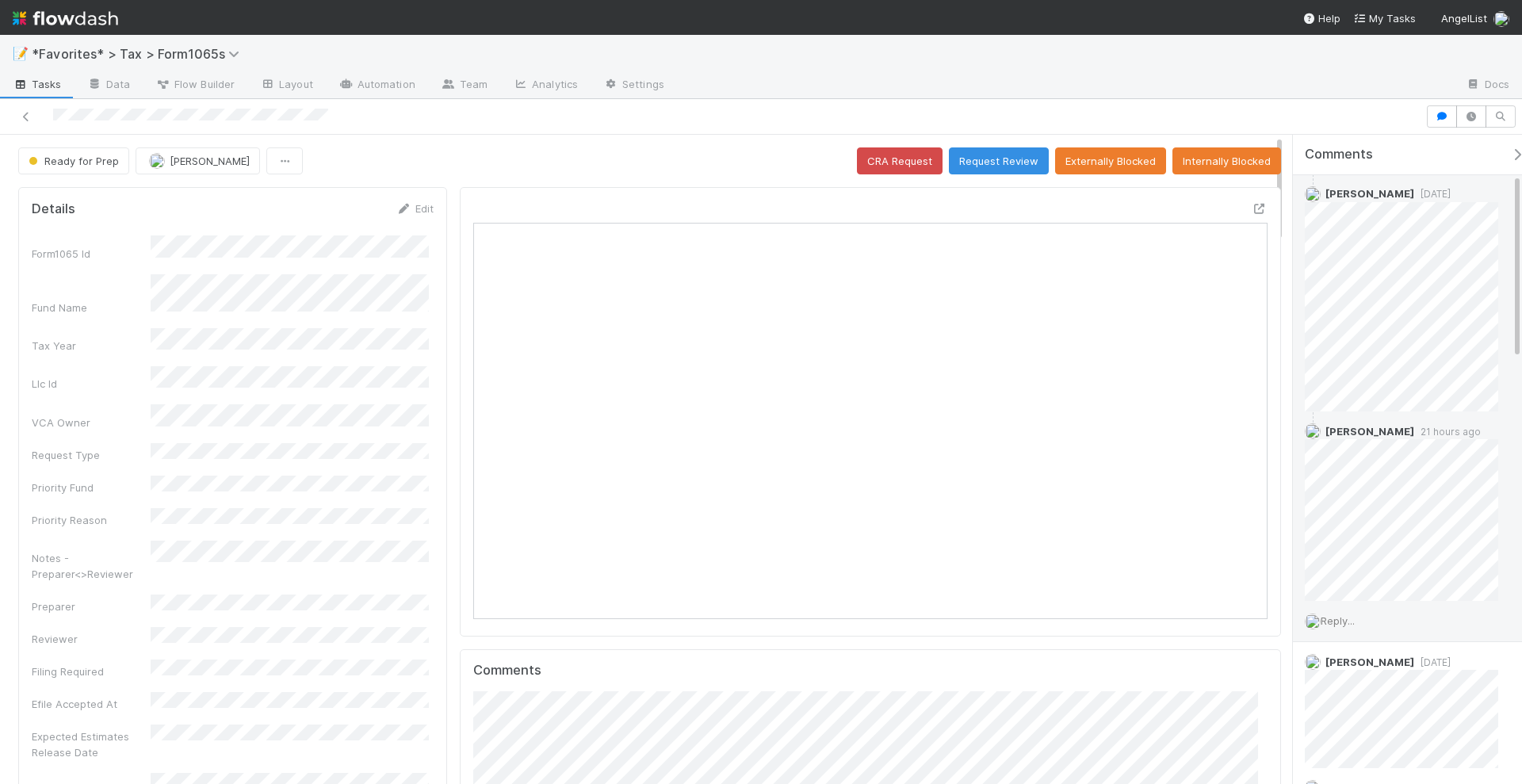
scroll to position [297, 0]
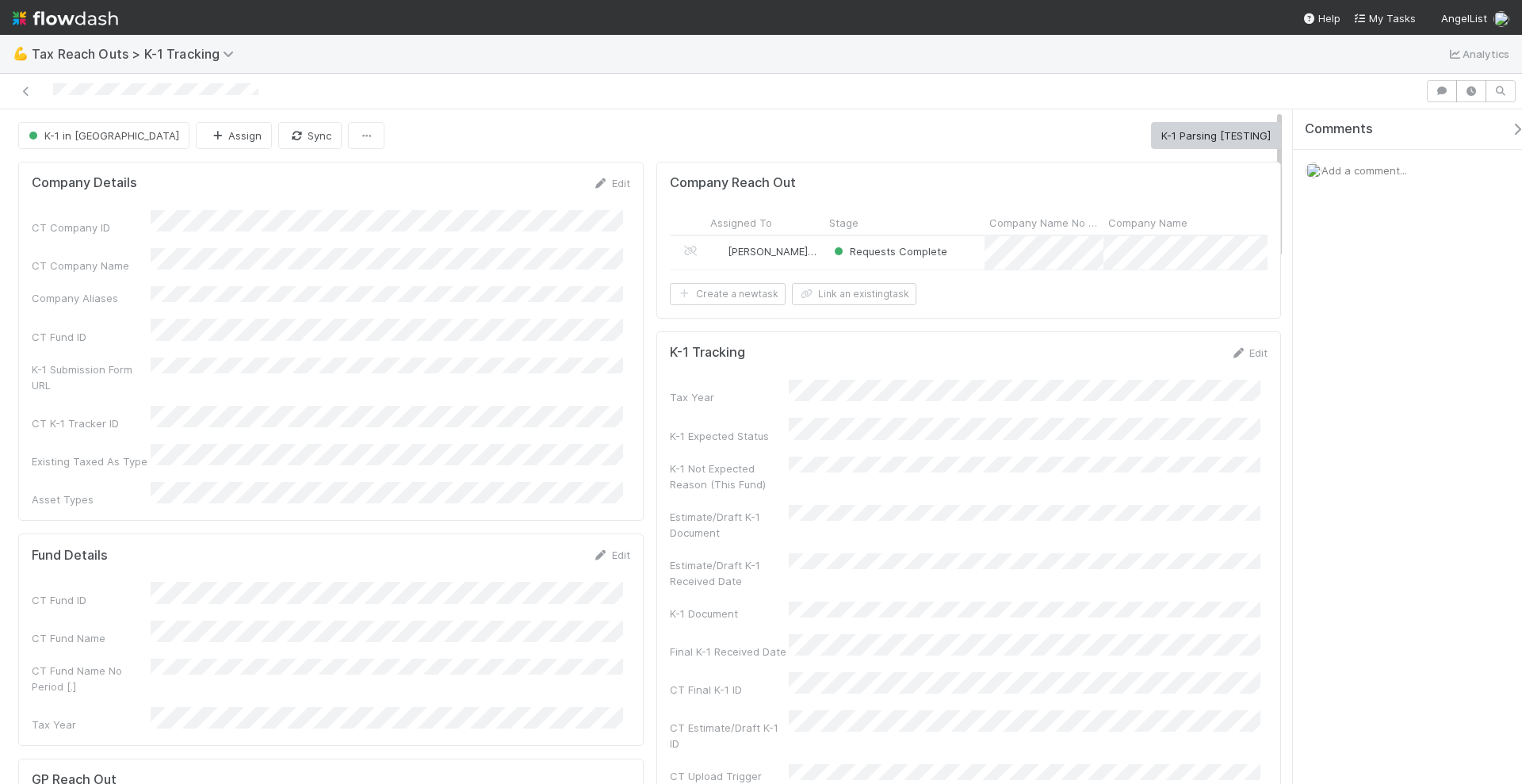
click at [812, 256] on div "Loraine Pati-Gayob" at bounding box center [765, 253] width 119 height 34
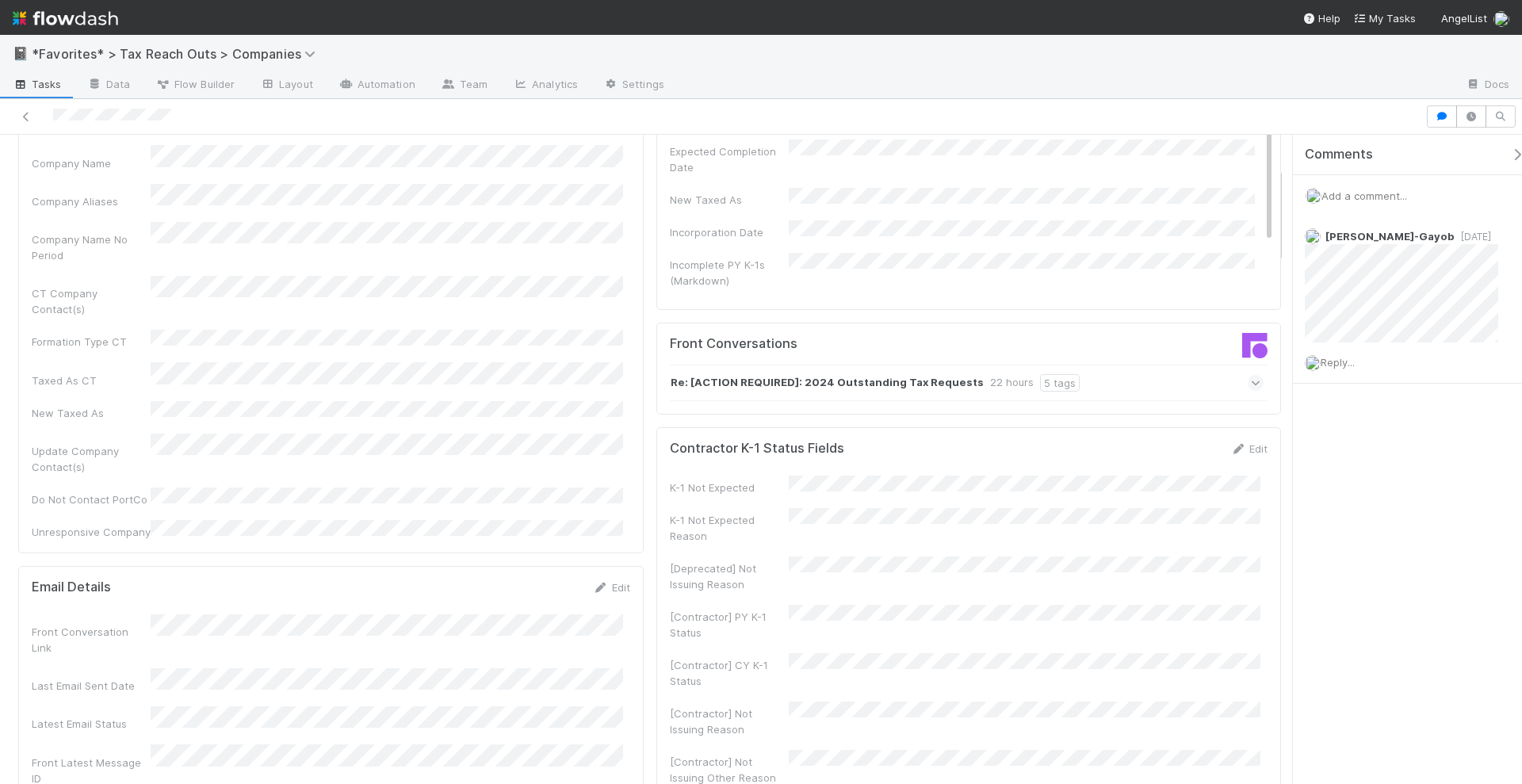
scroll to position [297, 0]
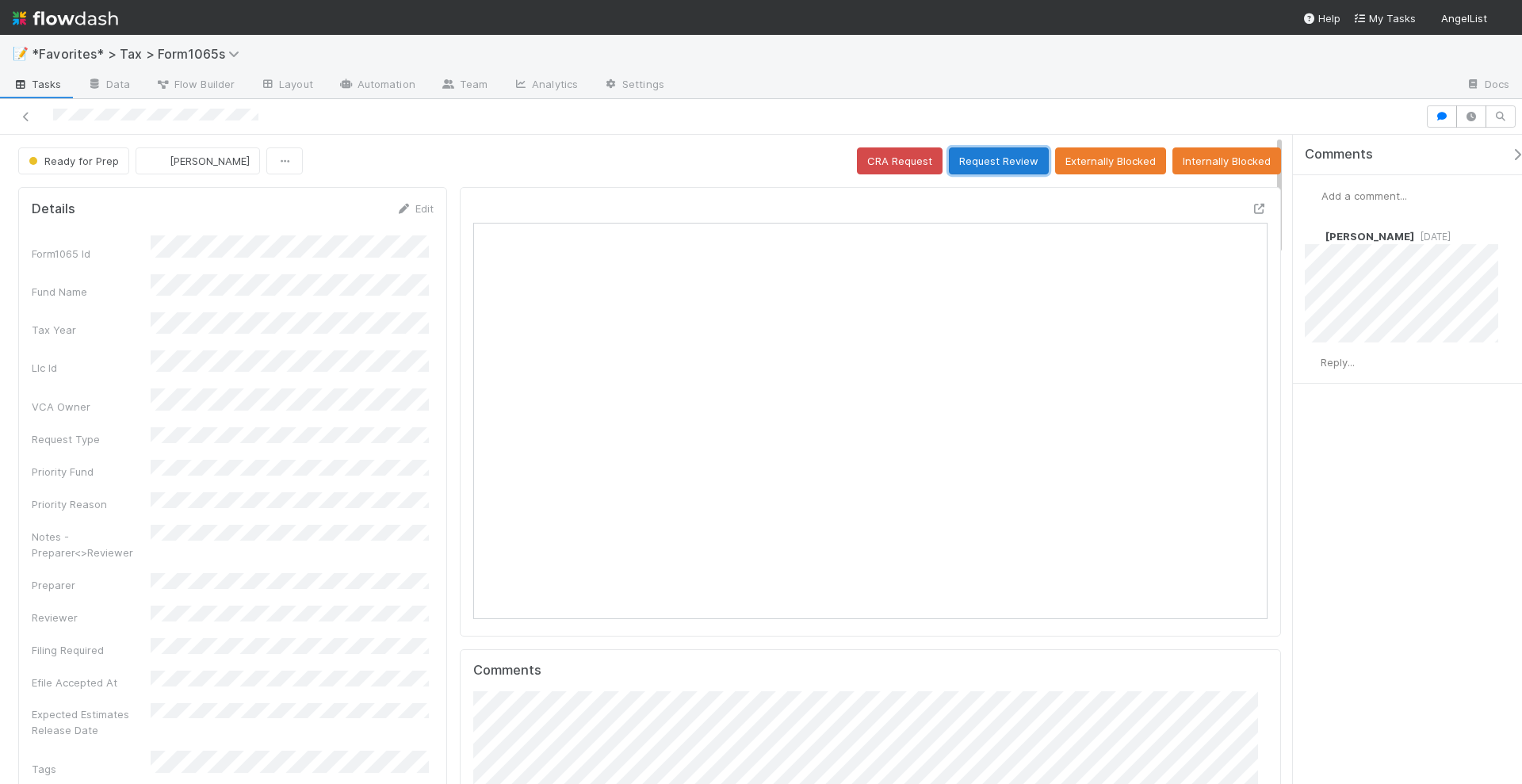
click at [991, 157] on button "Request Review" at bounding box center [999, 161] width 100 height 27
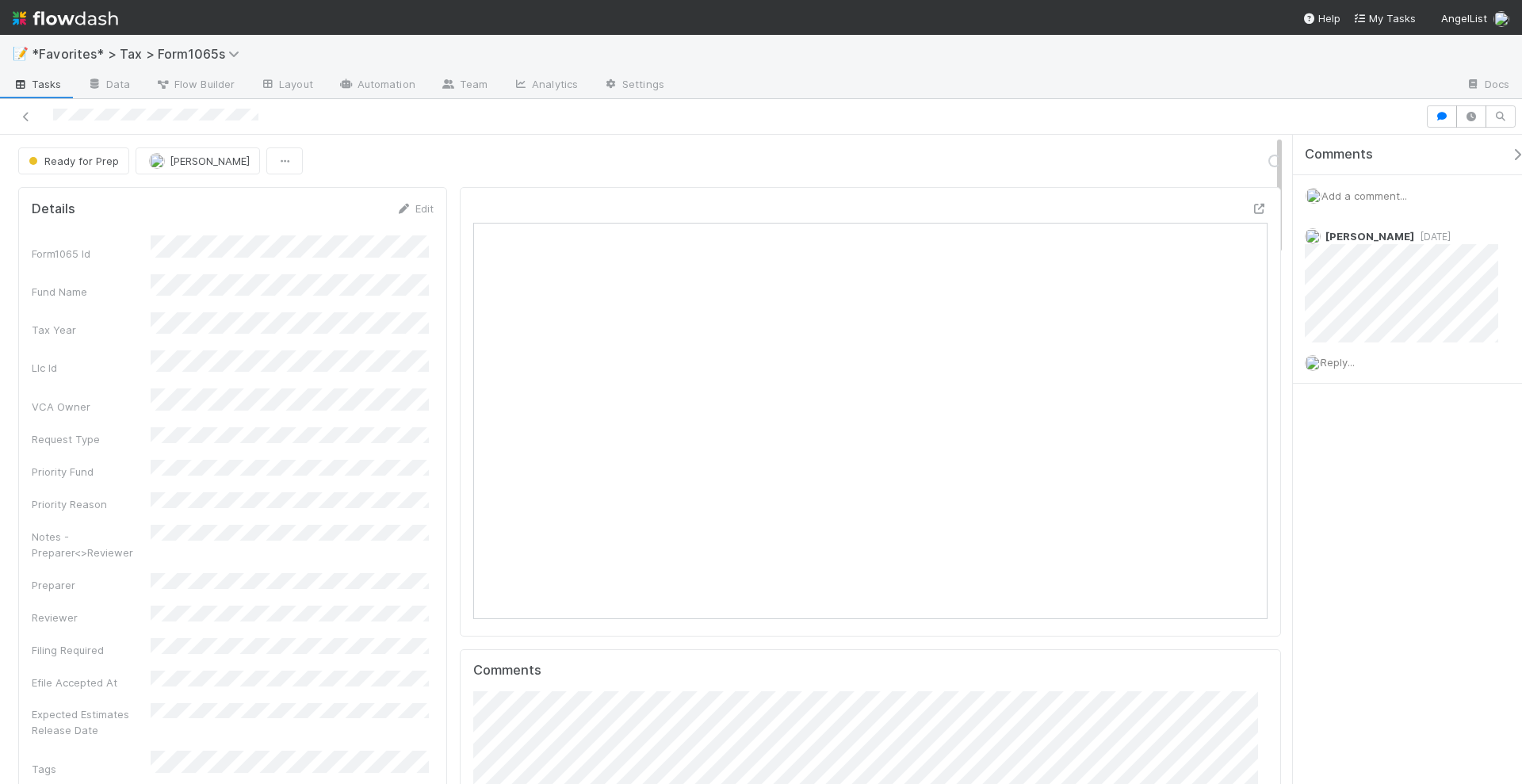
click at [1374, 193] on span "Add a comment..." at bounding box center [1364, 196] width 85 height 13
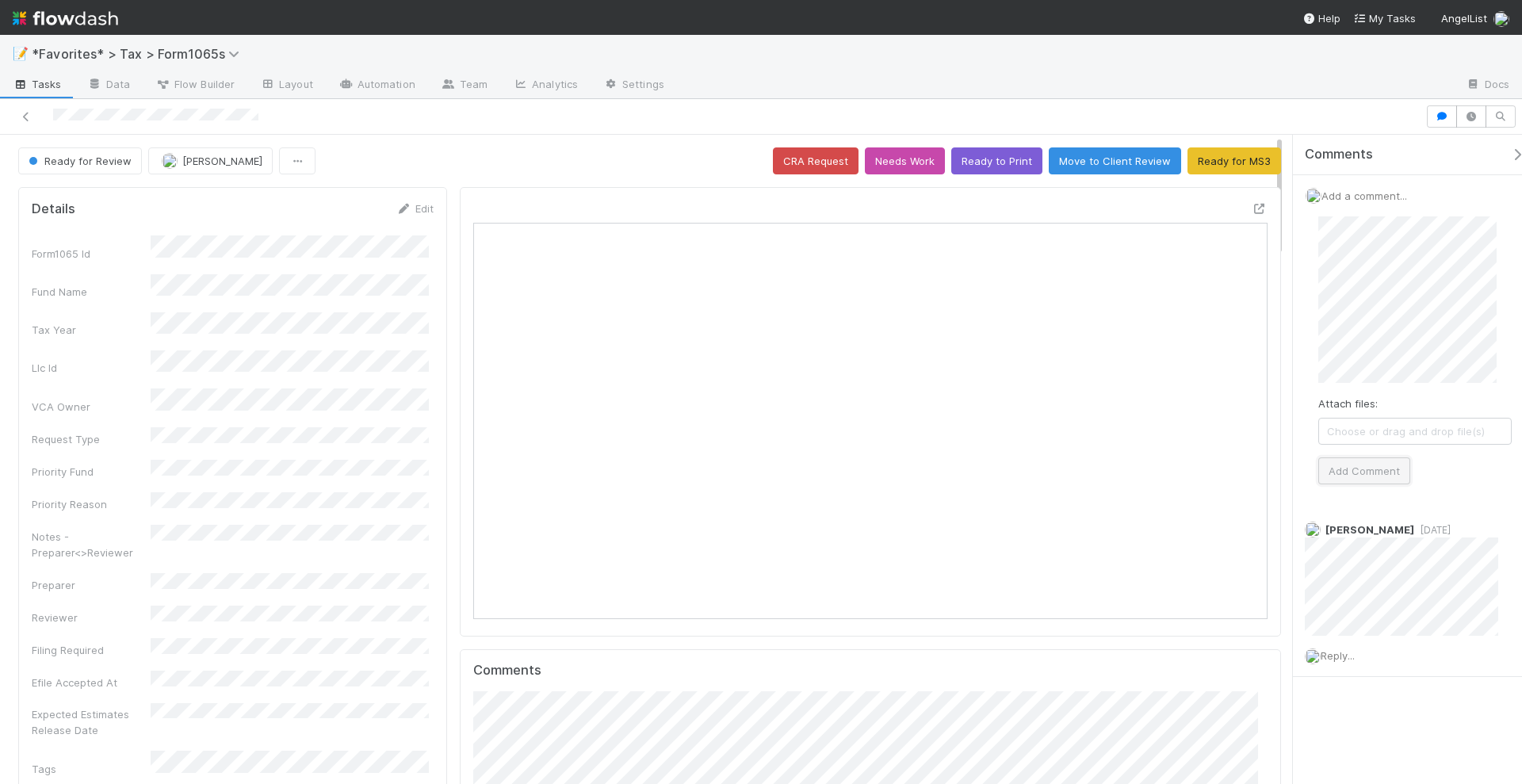
click at [1360, 464] on button "Add Comment" at bounding box center [1364, 470] width 92 height 27
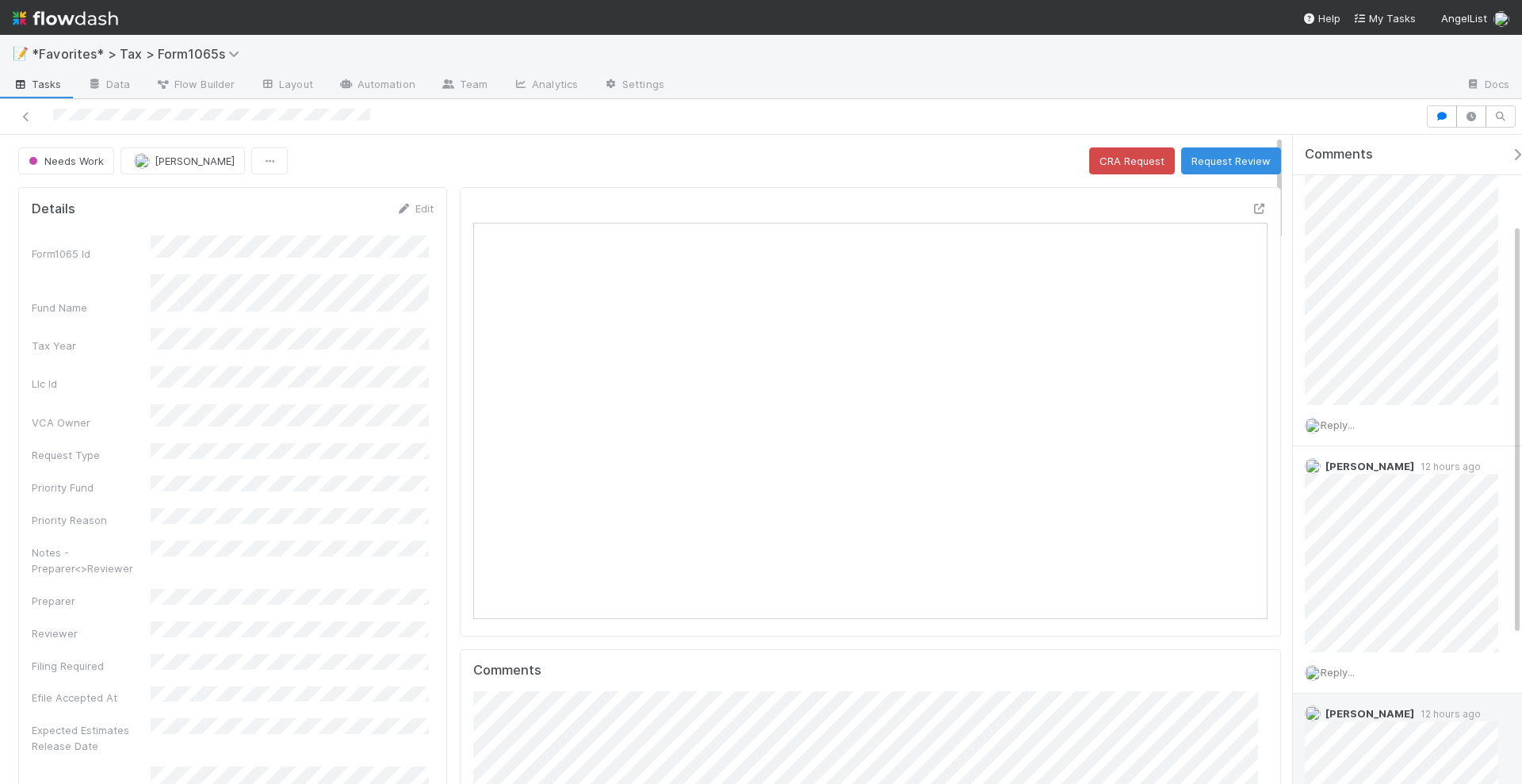
scroll to position [47, 0]
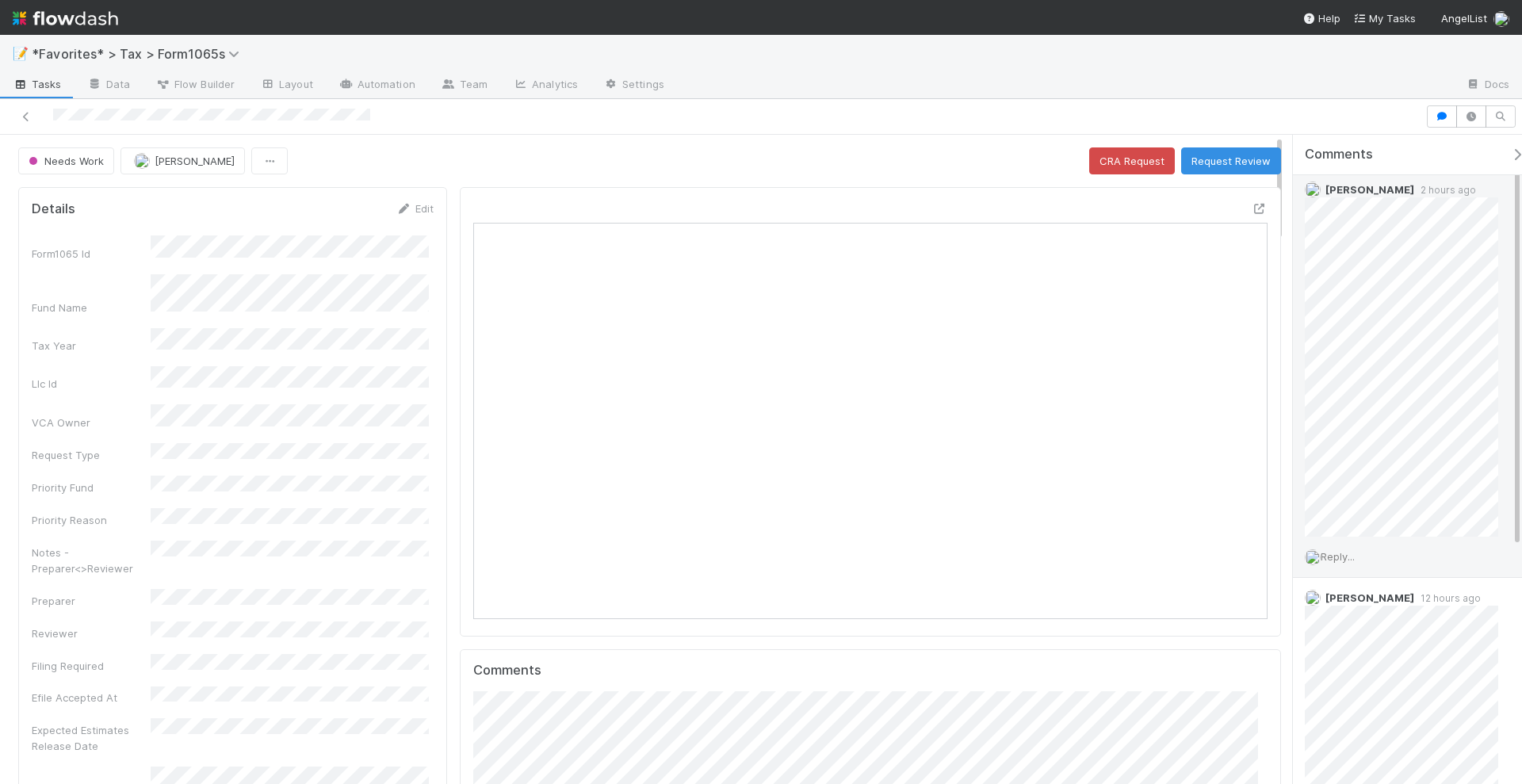
click at [1346, 563] on span "Reply..." at bounding box center [1337, 556] width 34 height 13
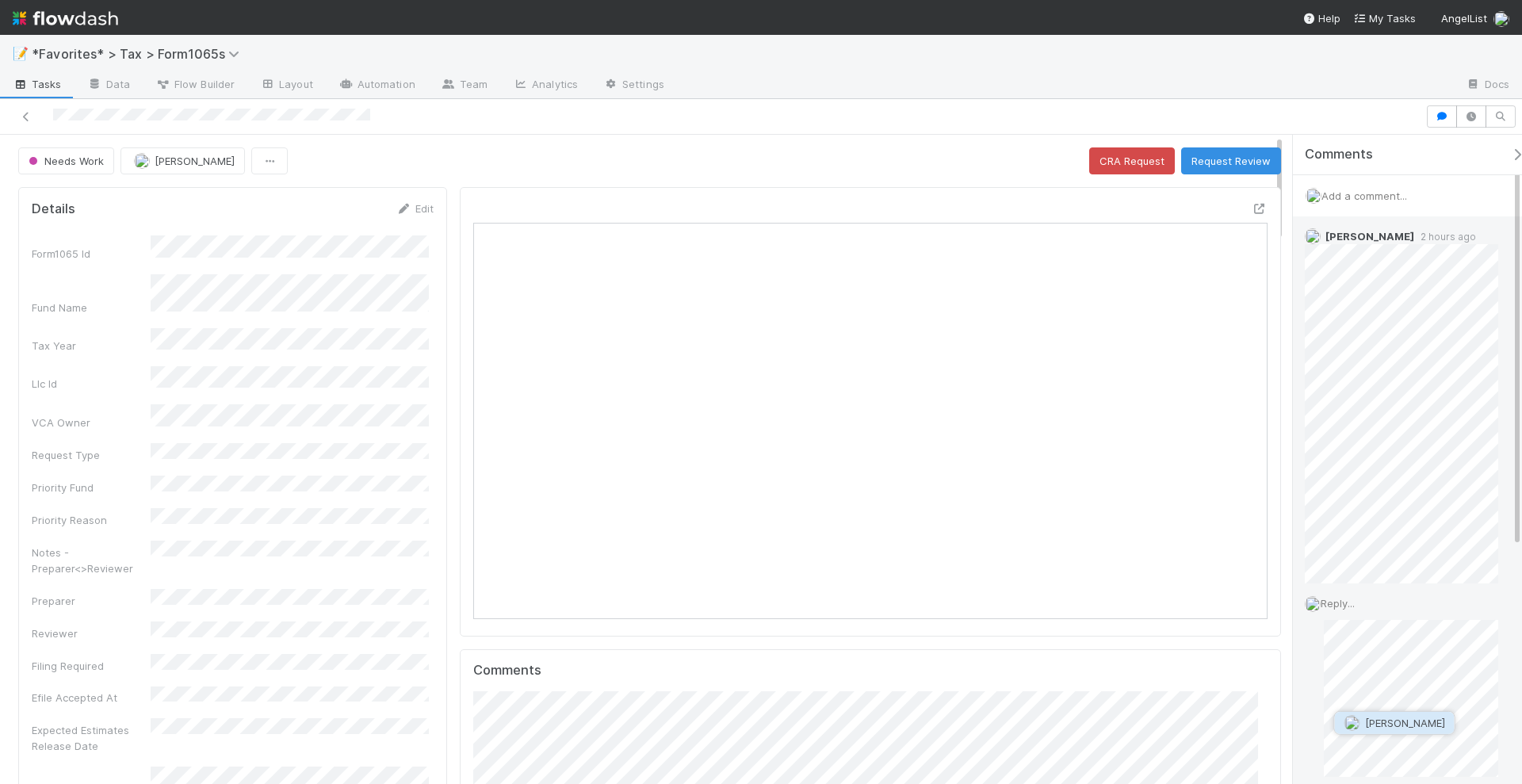
scroll to position [363, 0]
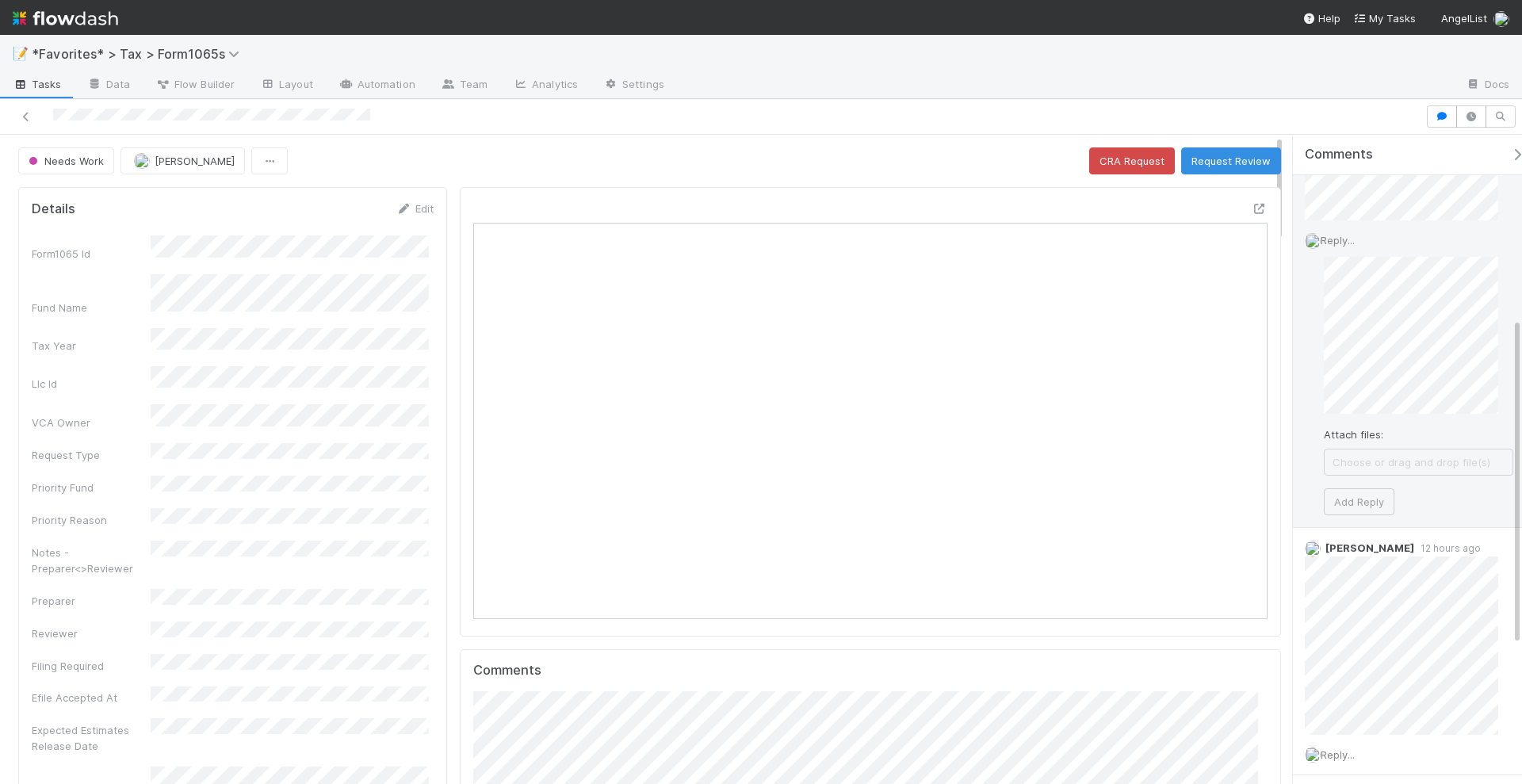
click at [1309, 326] on div "Reply... Attach files: Choose or drag and drop file(s) Add Reply" at bounding box center [1409, 373] width 232 height 307
click at [1353, 500] on button "Add Reply" at bounding box center [1358, 501] width 70 height 27
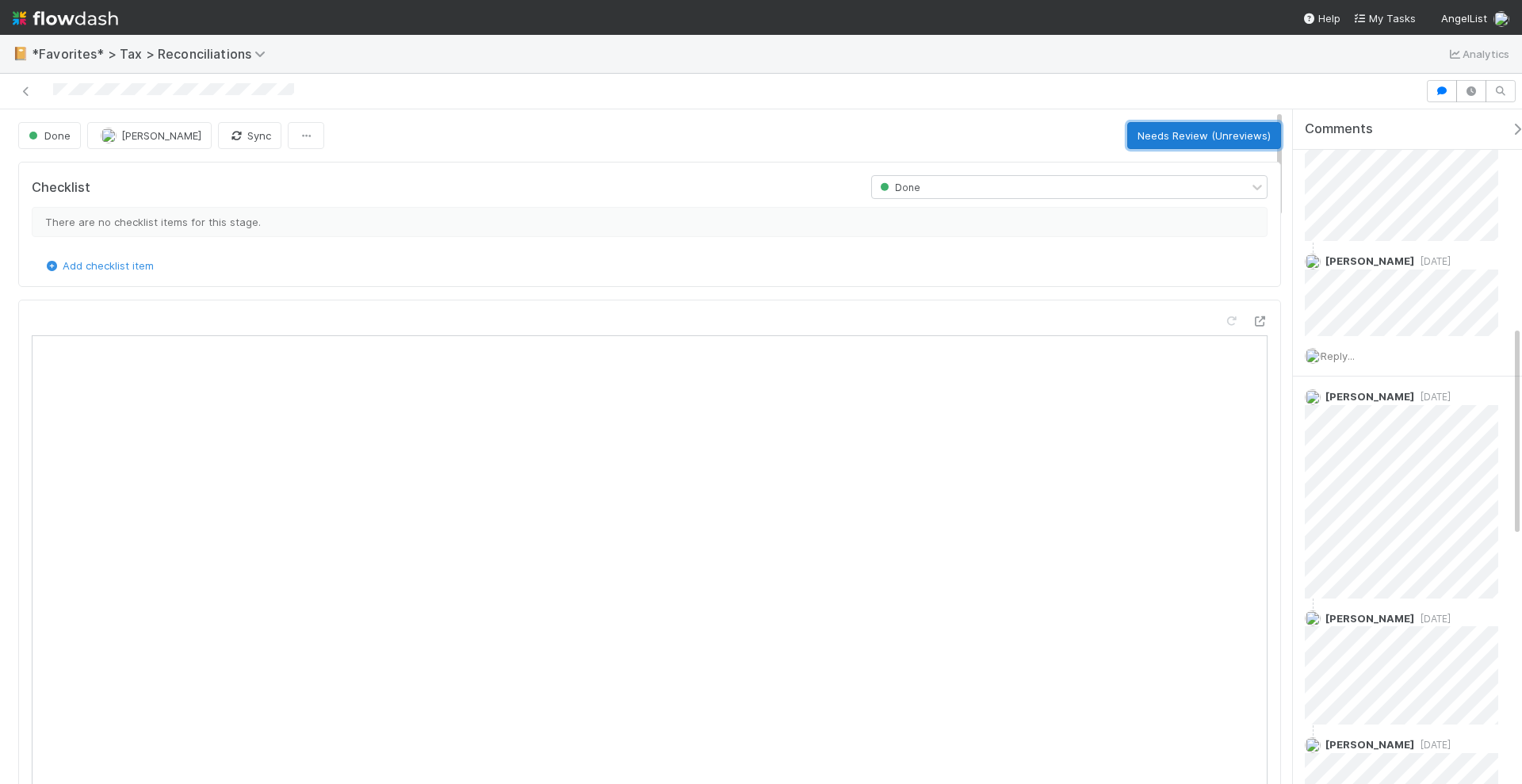
drag, startPoint x: 1205, startPoint y: 139, endPoint x: 1197, endPoint y: 312, distance: 173.2
click at [1203, 139] on button "Needs Review (Unreviews)" at bounding box center [1203, 135] width 154 height 27
click at [898, 128] on div "Ready for Review Moein Zandi Sync Start Review Needs Work (Unresolves)" at bounding box center [649, 135] width 1263 height 27
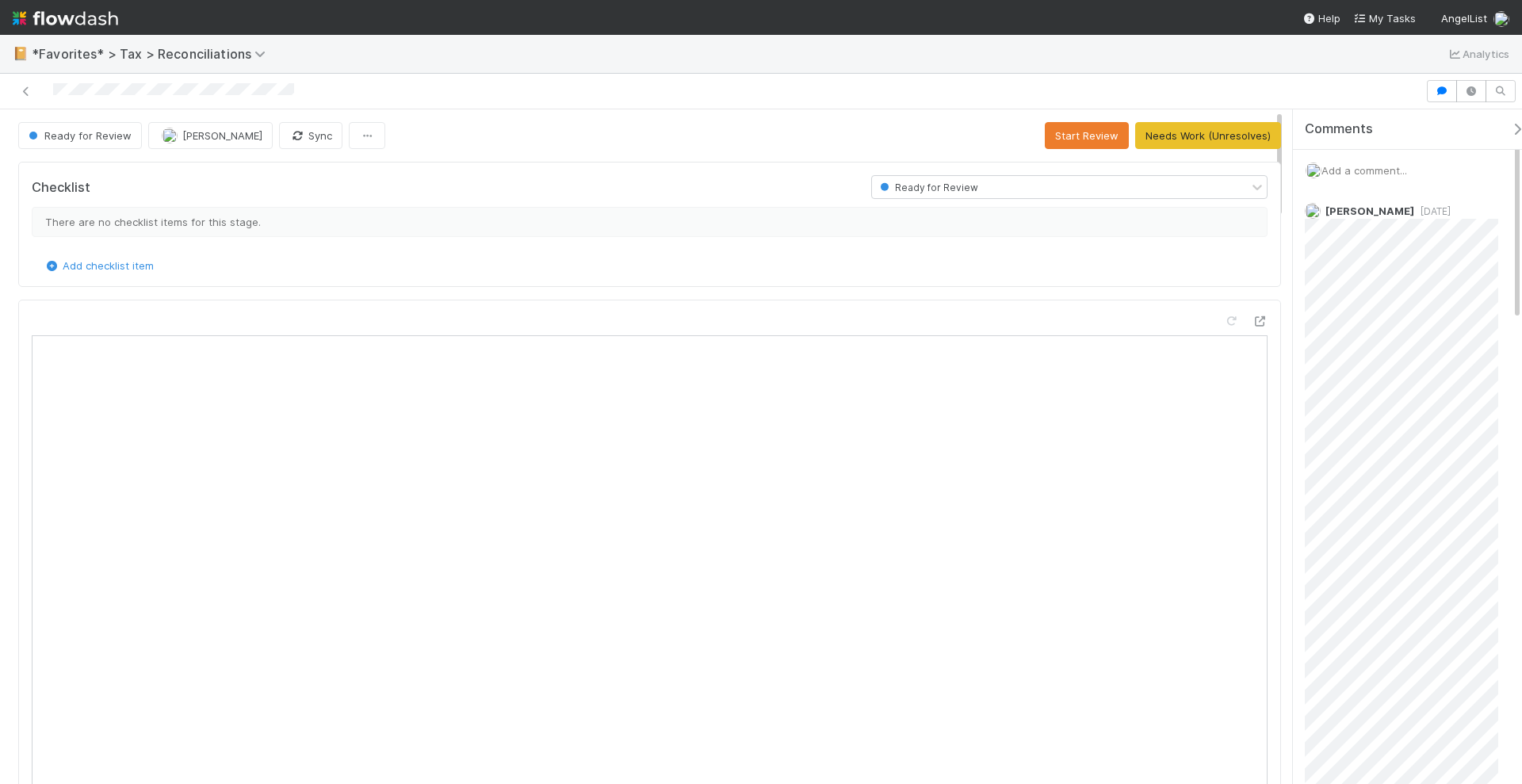
click at [1386, 169] on span "Add a comment..." at bounding box center [1364, 170] width 85 height 13
click at [1366, 402] on button "Add Comment" at bounding box center [1364, 414] width 92 height 27
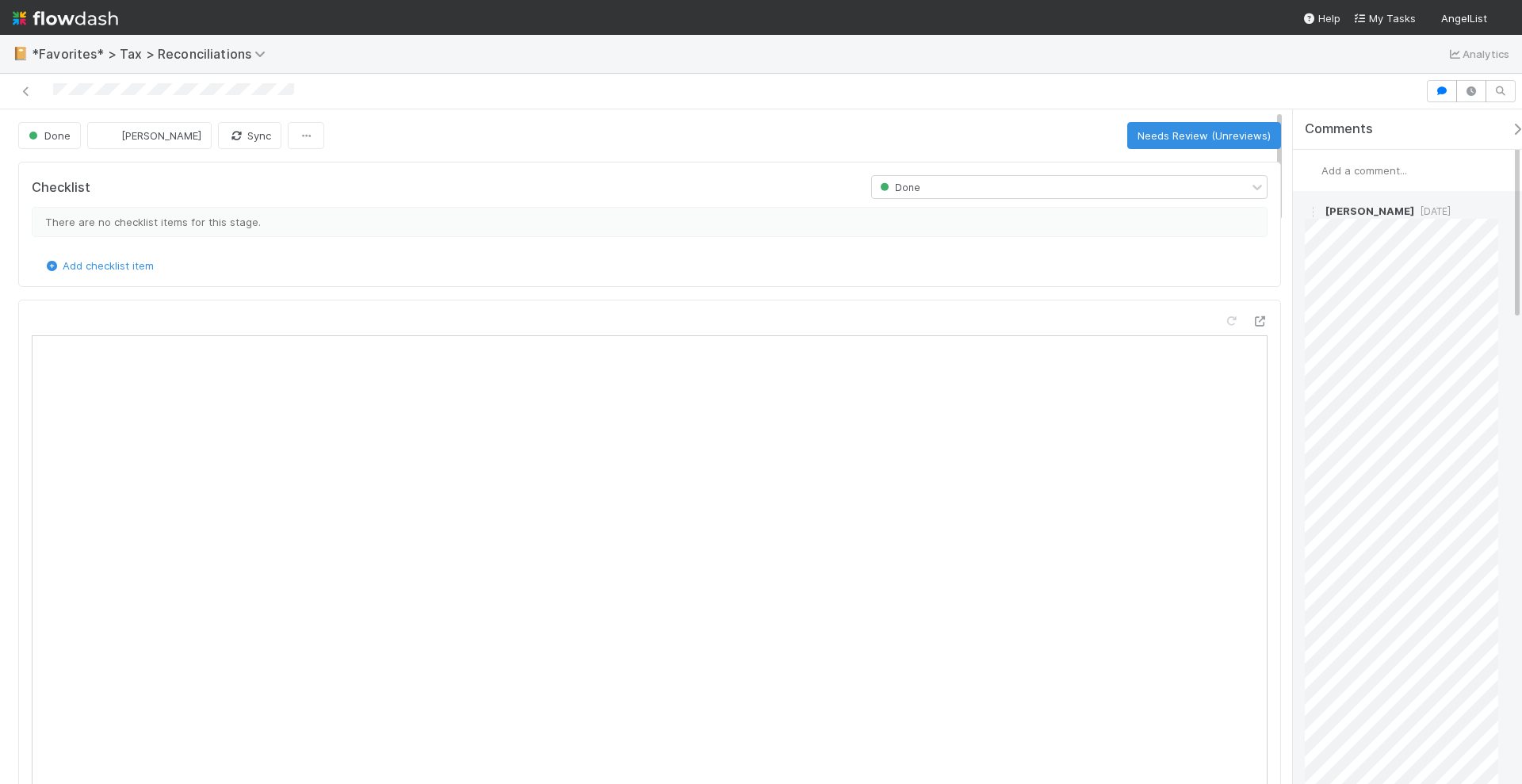
scroll to position [396, 0]
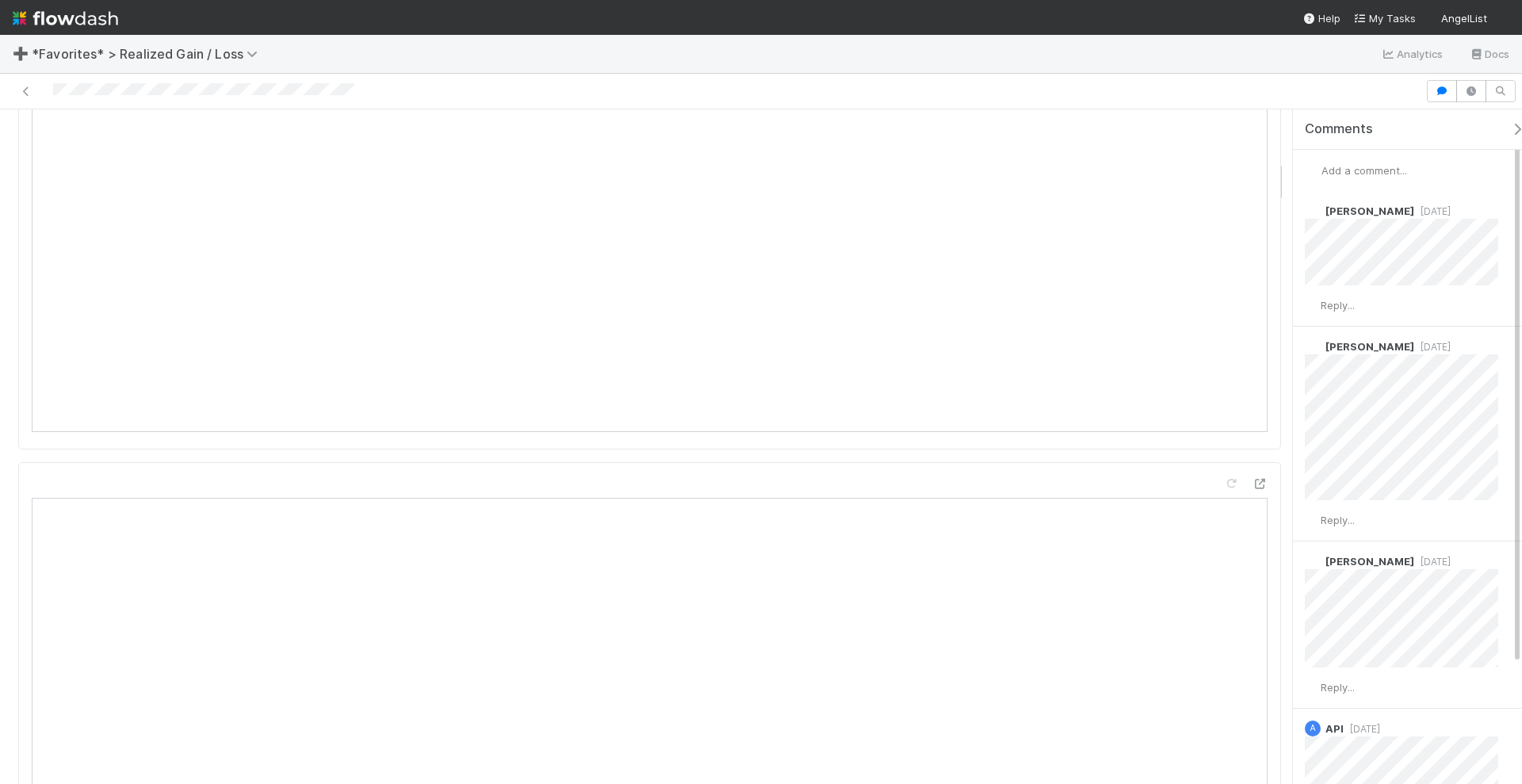
scroll to position [1090, 0]
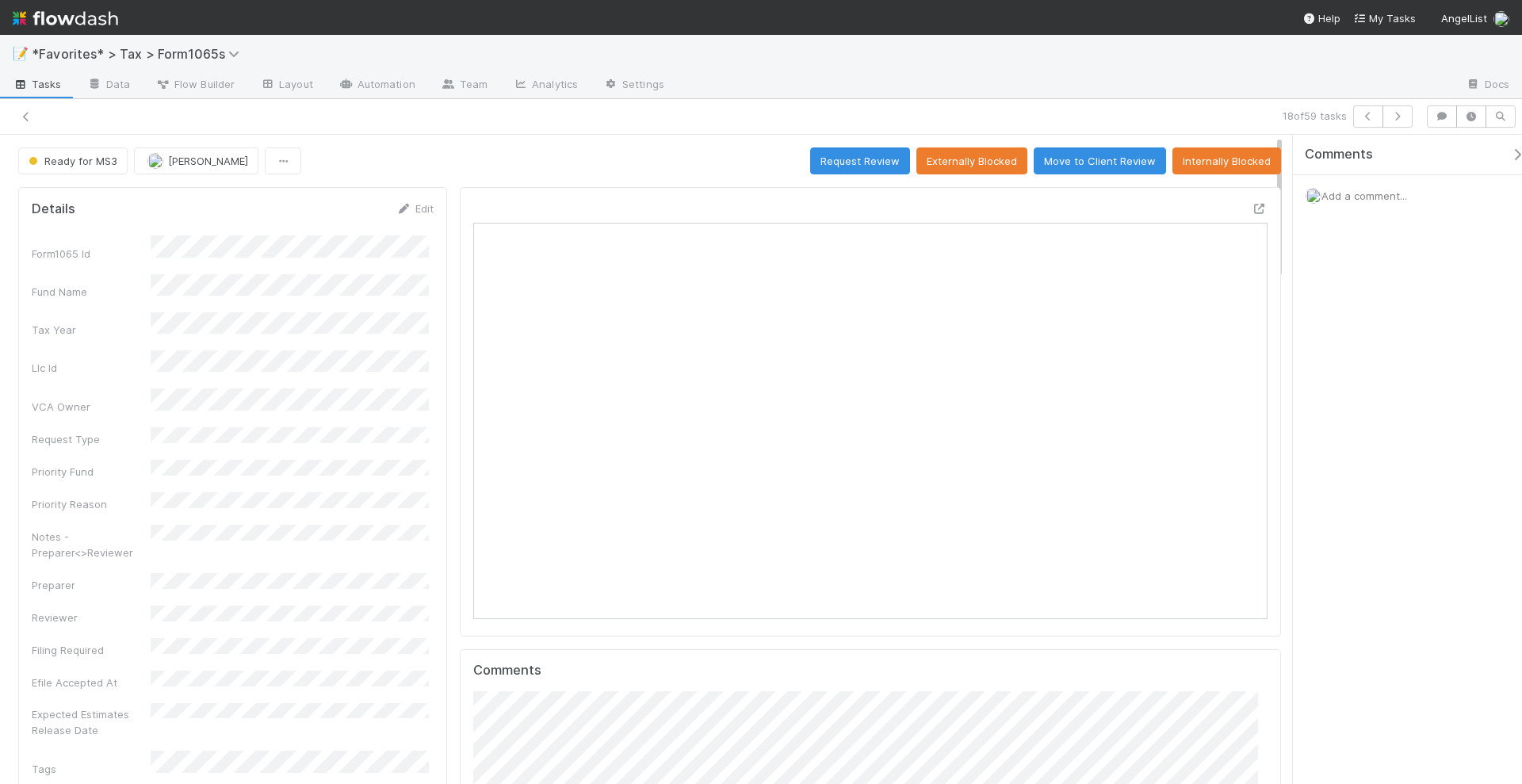
scroll to position [308, 769]
click at [1404, 121] on button "button" at bounding box center [1398, 116] width 30 height 22
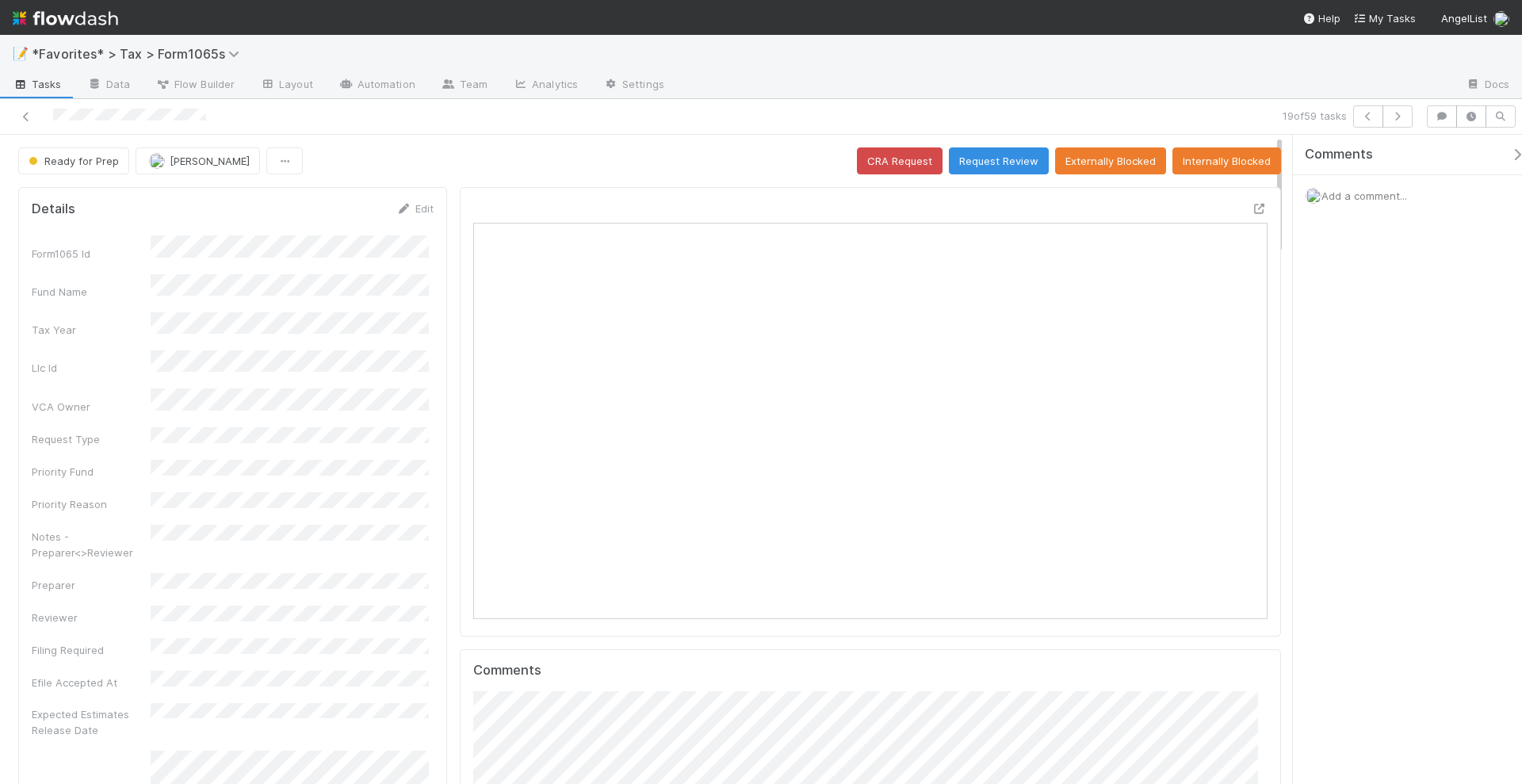
scroll to position [308, 769]
click at [1409, 120] on button "button" at bounding box center [1398, 116] width 30 height 22
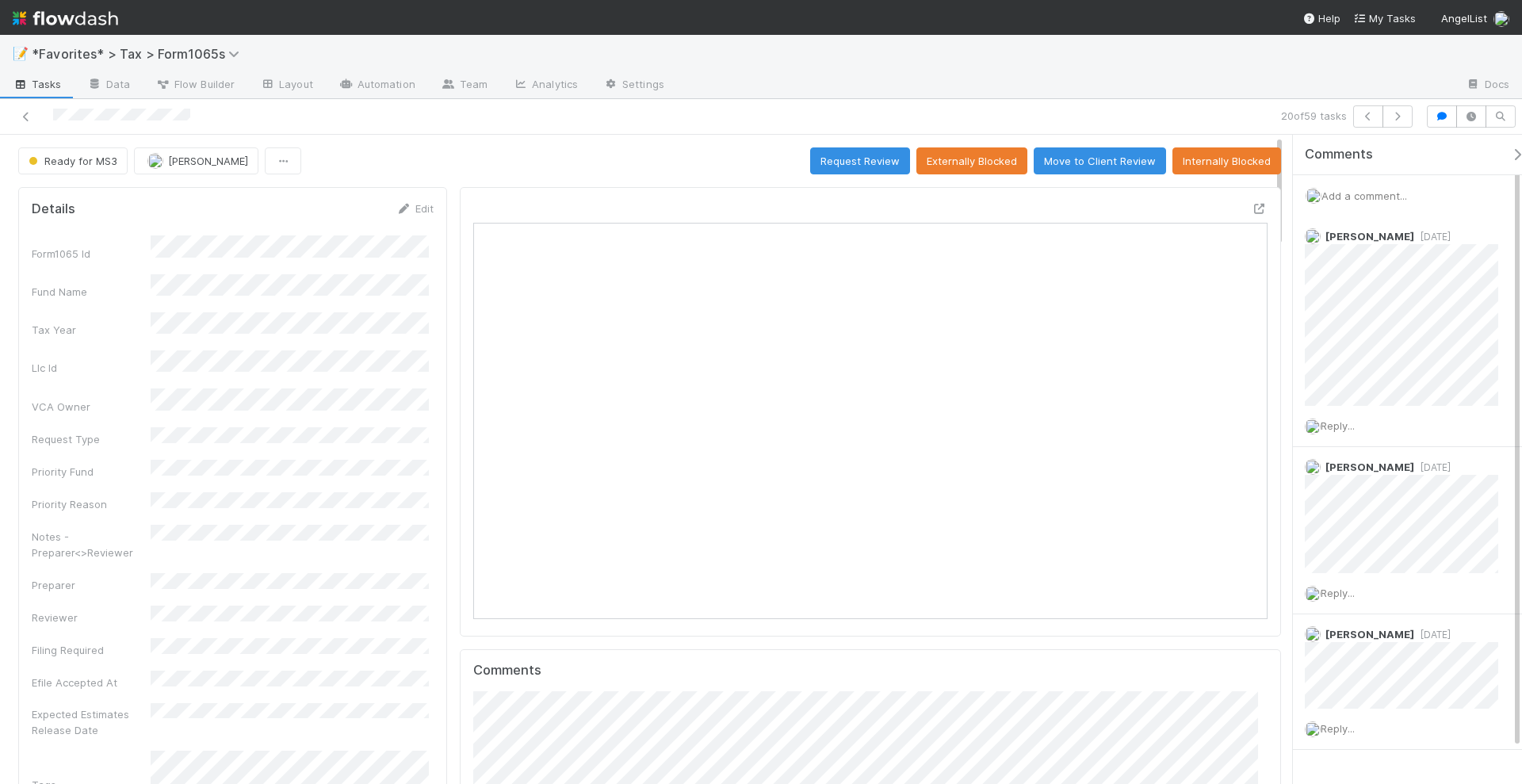
scroll to position [308, 769]
click at [1403, 113] on icon "button" at bounding box center [1398, 117] width 16 height 10
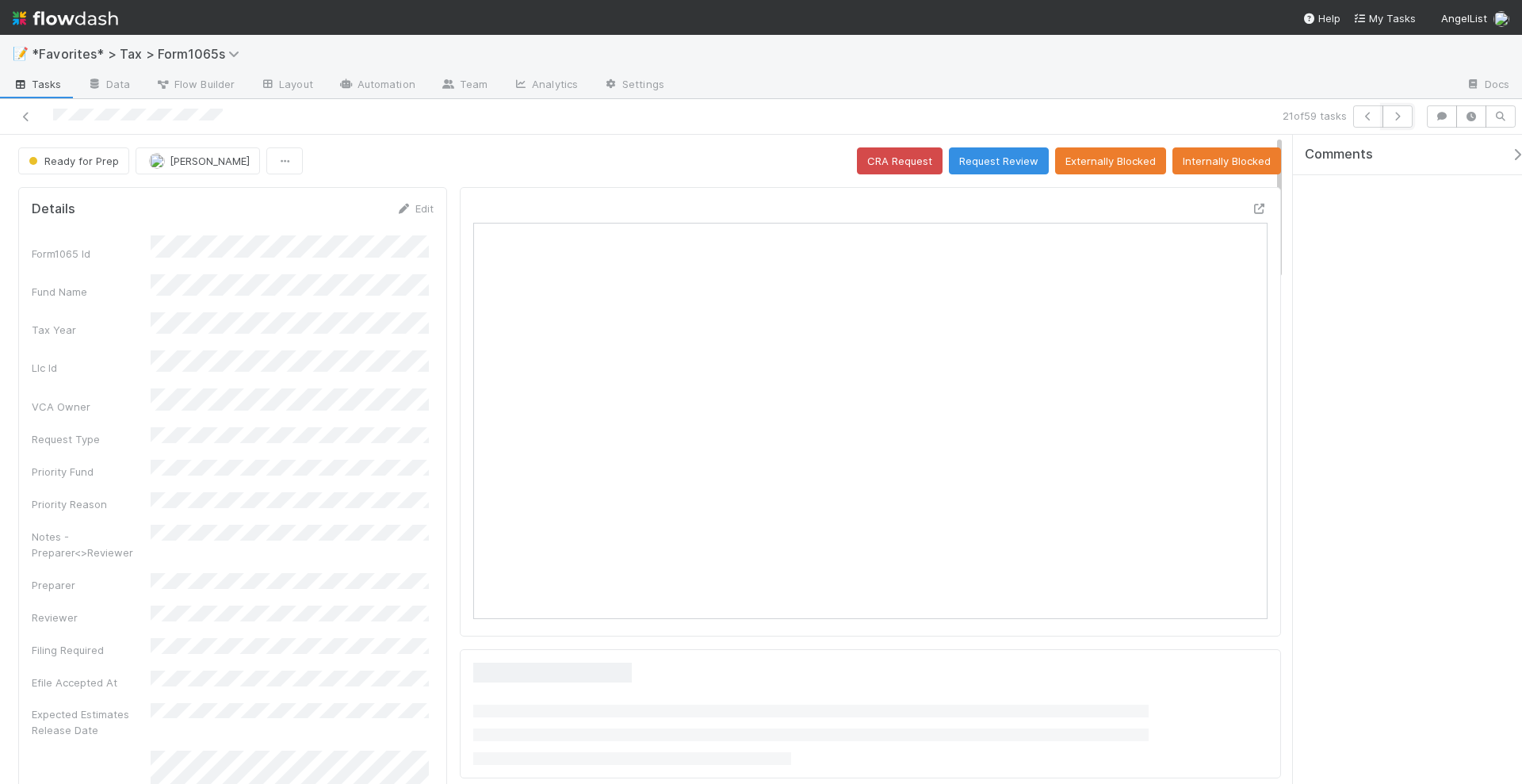
click at [1403, 113] on icon "button" at bounding box center [1398, 117] width 16 height 10
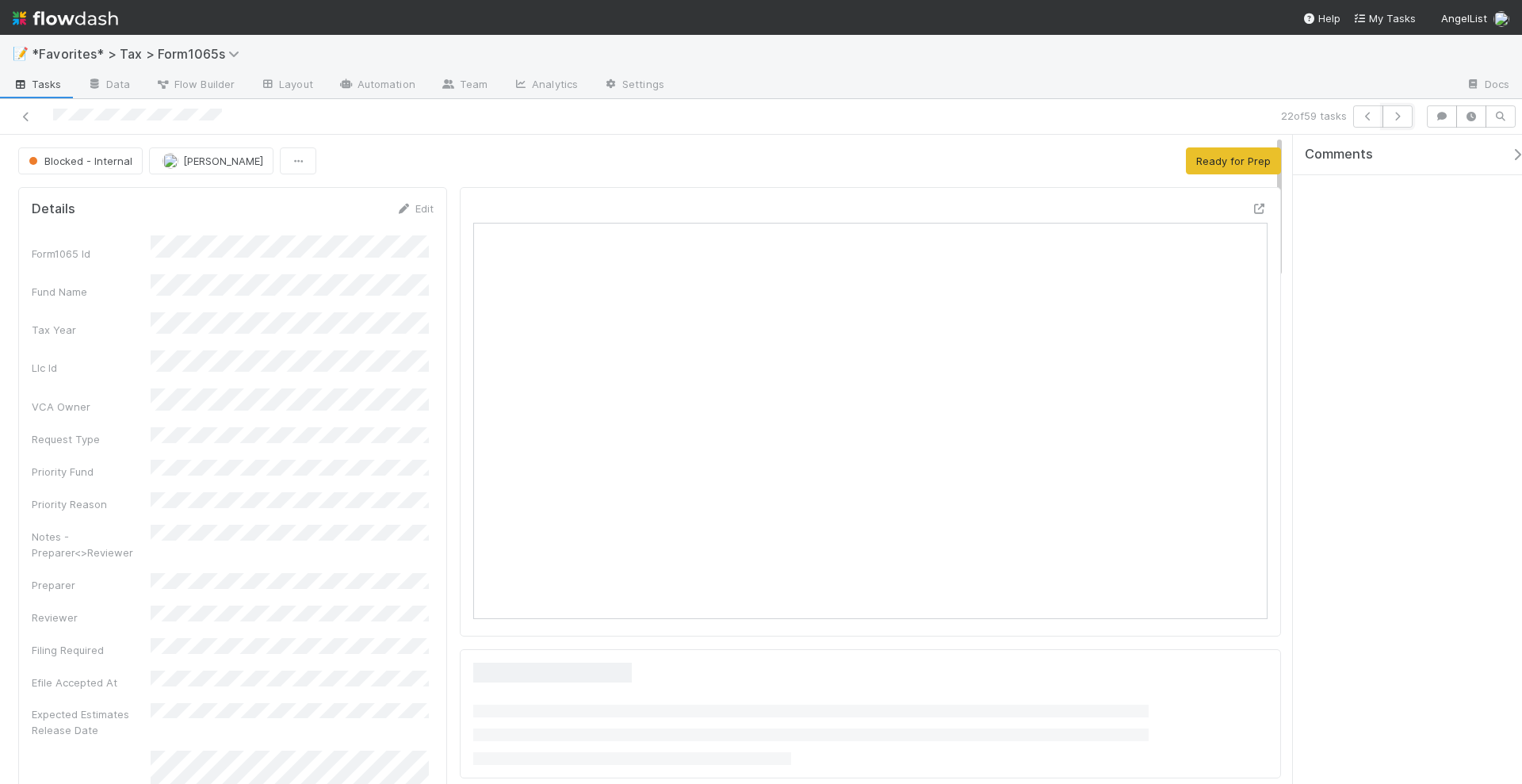
click at [1403, 113] on icon "button" at bounding box center [1398, 117] width 16 height 10
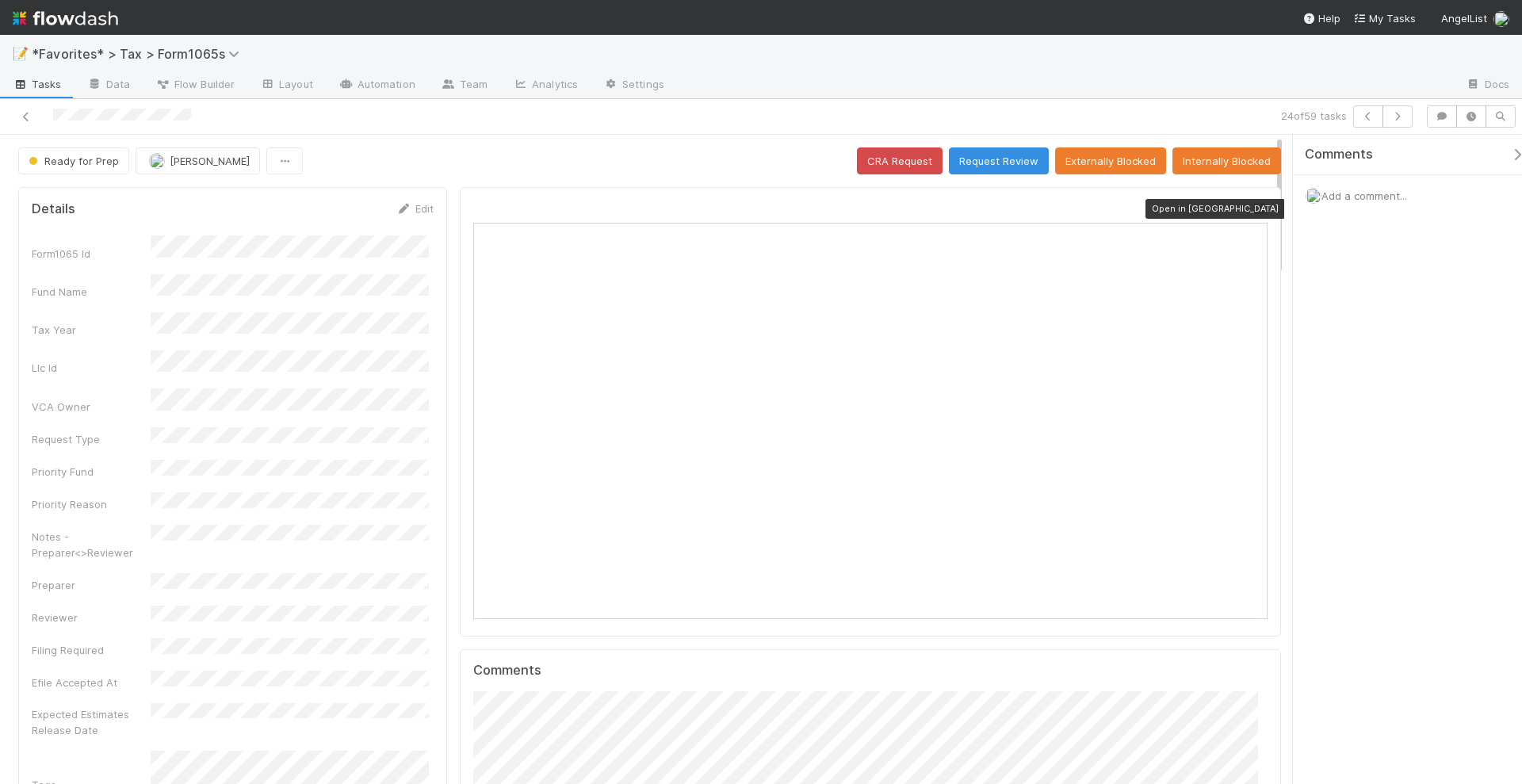
click at [1252, 206] on icon at bounding box center [1260, 208] width 16 height 10
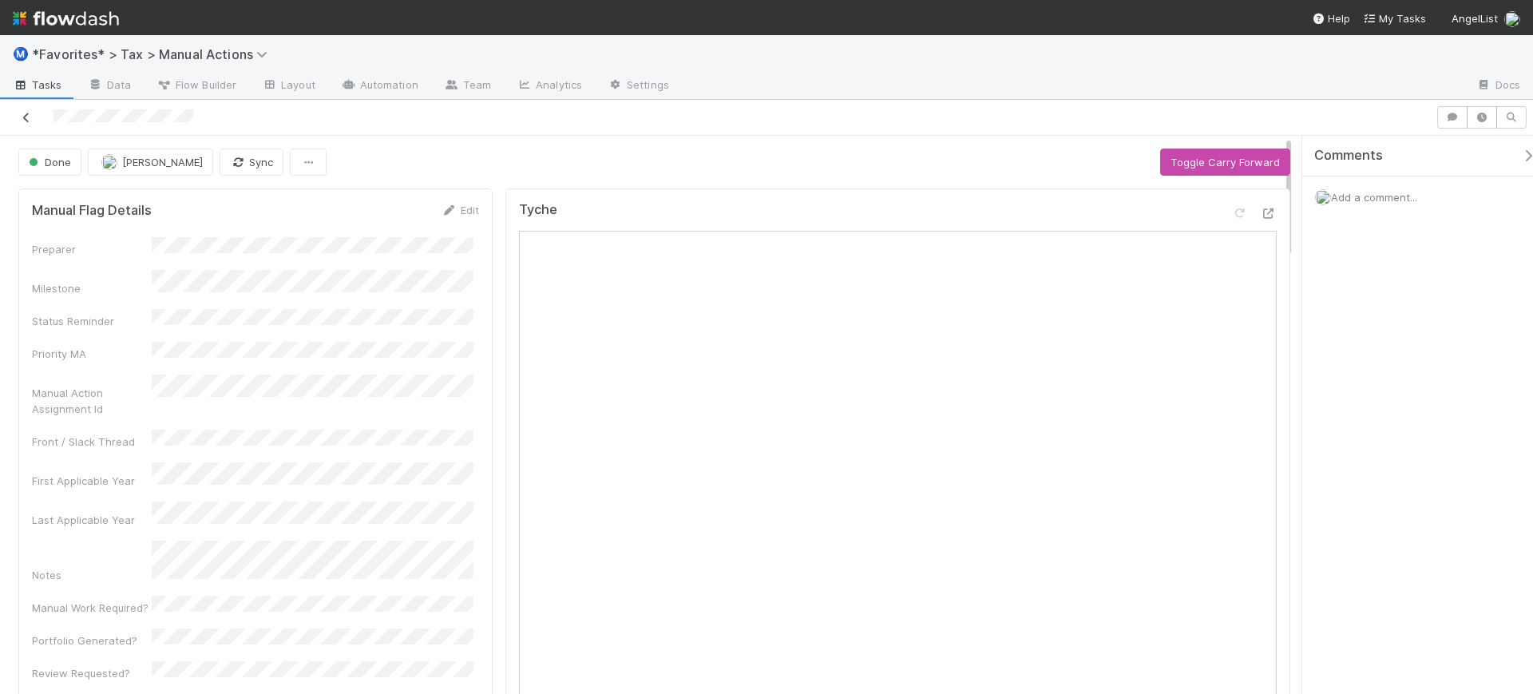
click at [29, 114] on icon at bounding box center [26, 118] width 16 height 10
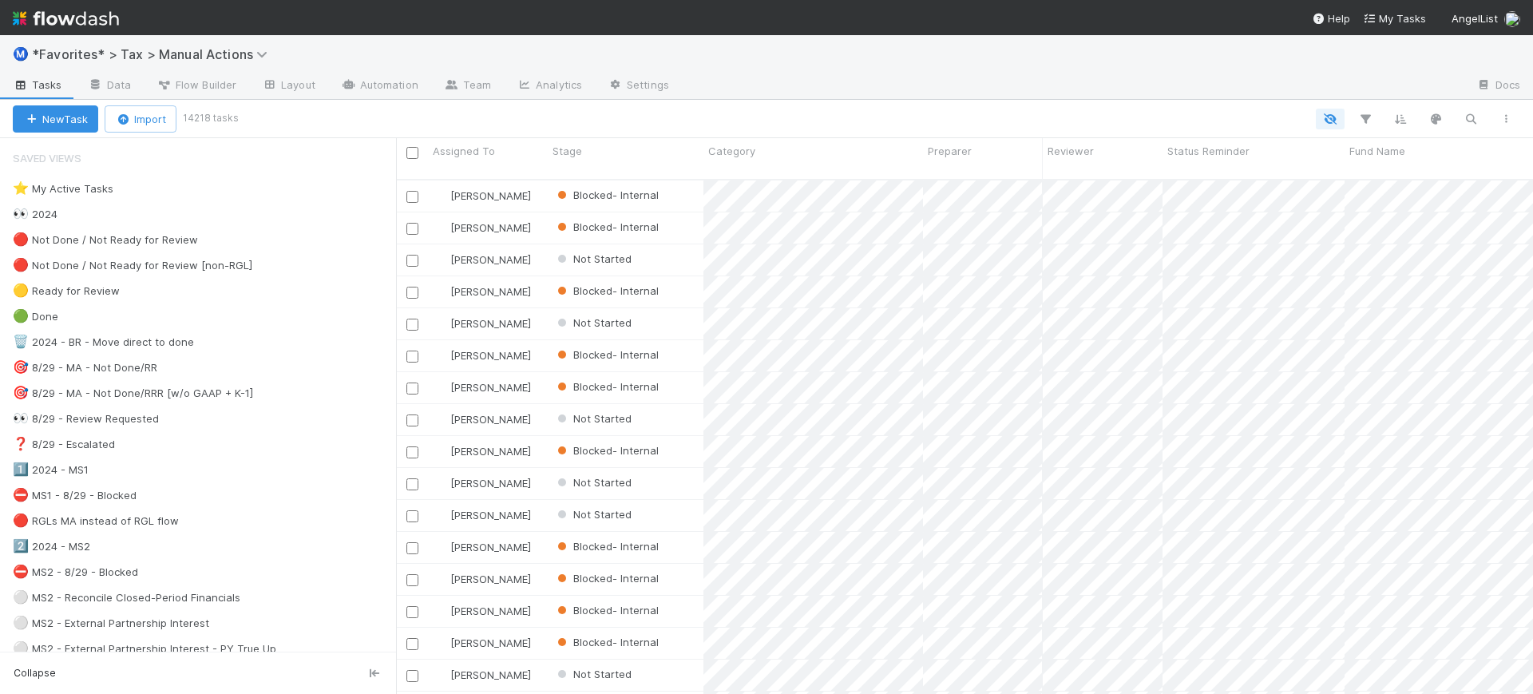
scroll to position [513, 1122]
click at [1466, 120] on icon "button" at bounding box center [1471, 119] width 16 height 14
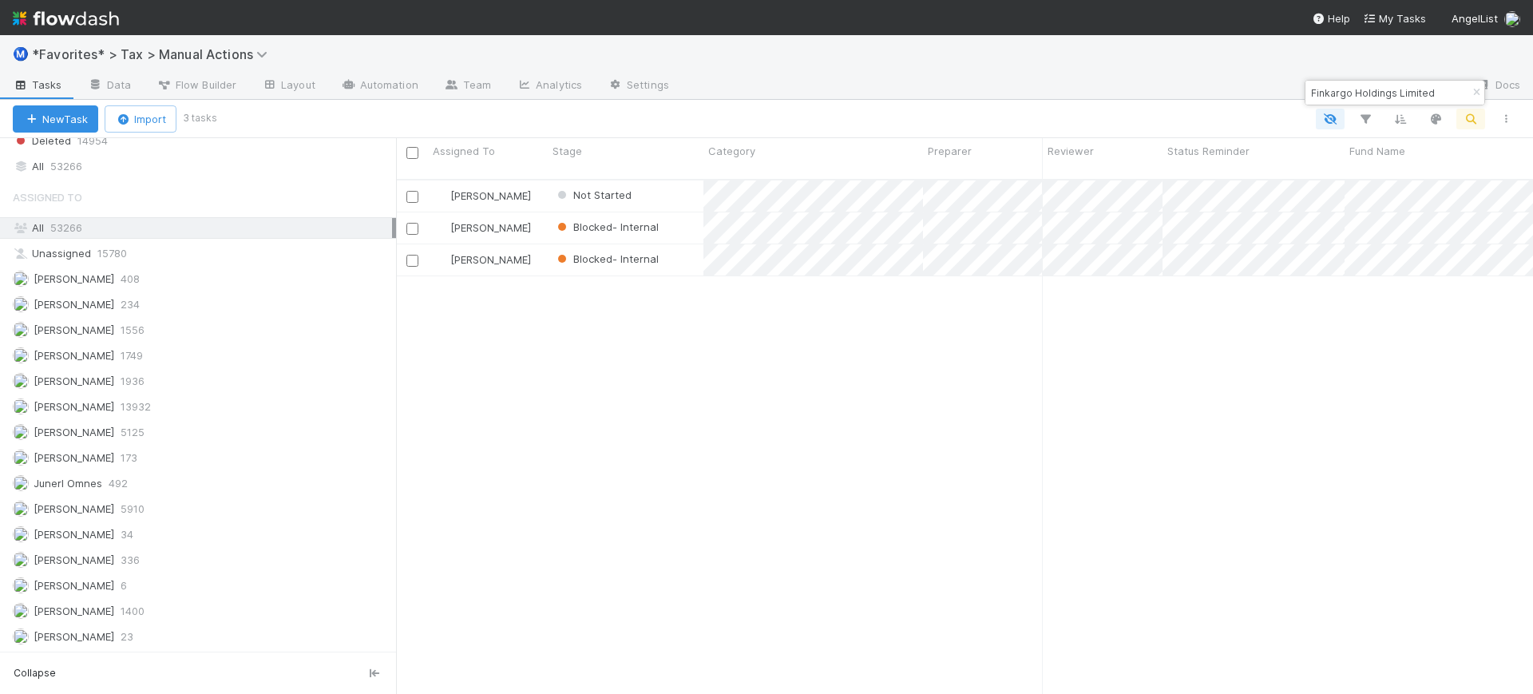
type input "Finkargo Holdings Limited"
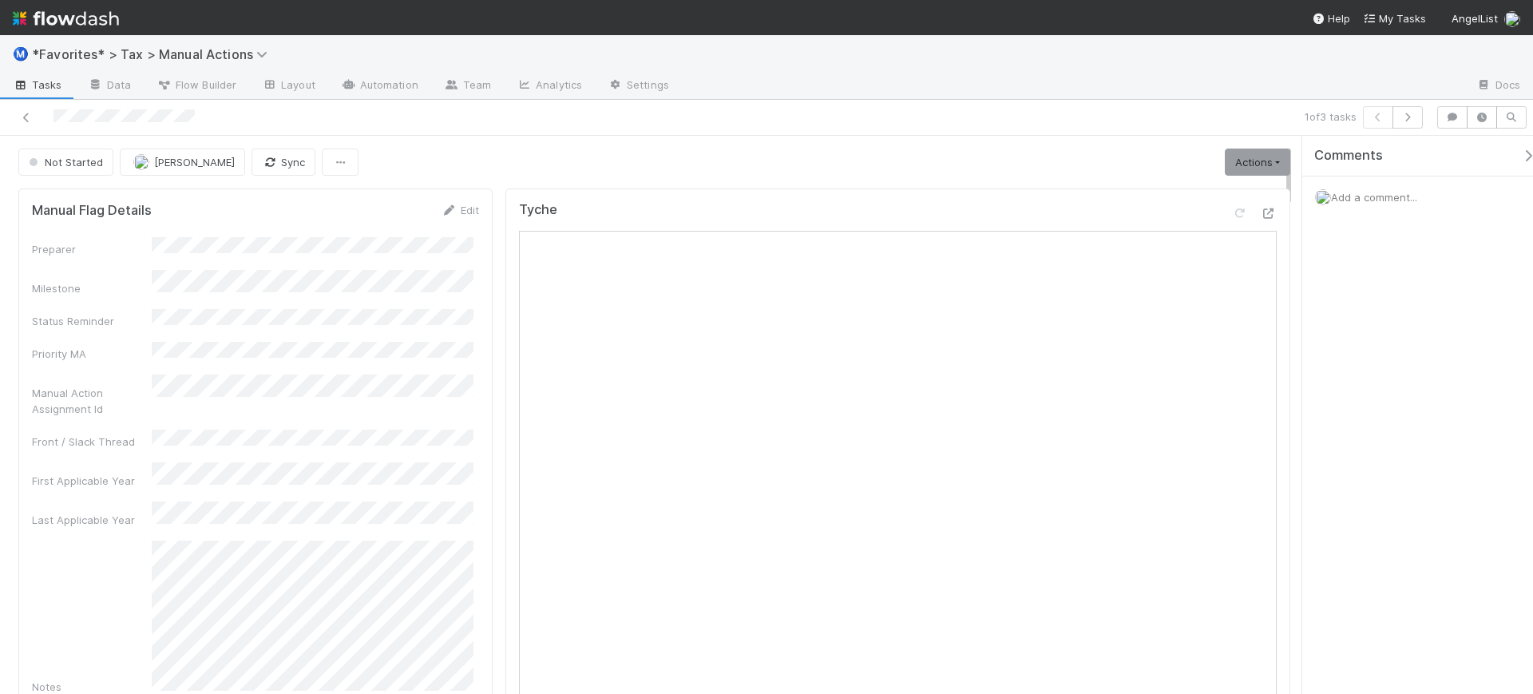
scroll to position [100, 0]
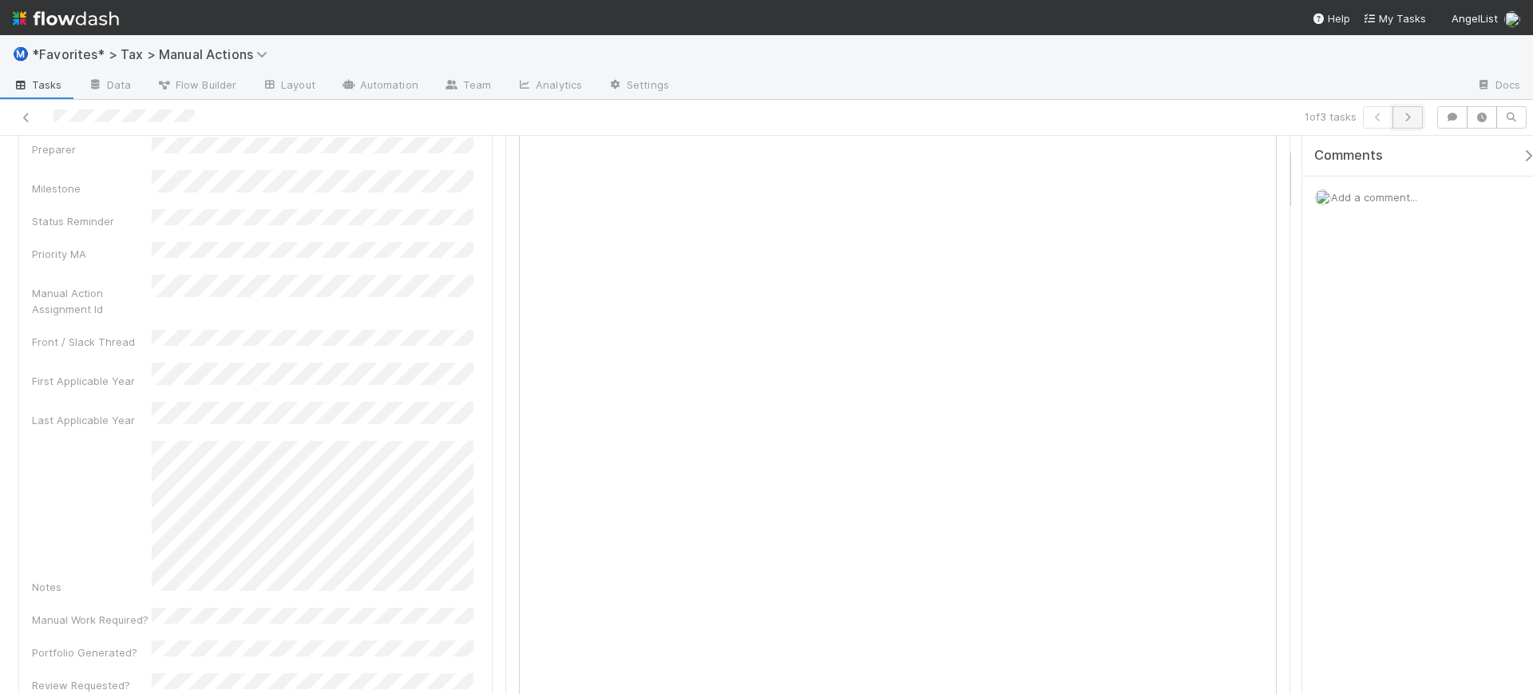
click at [1414, 121] on icon "button" at bounding box center [1408, 118] width 16 height 10
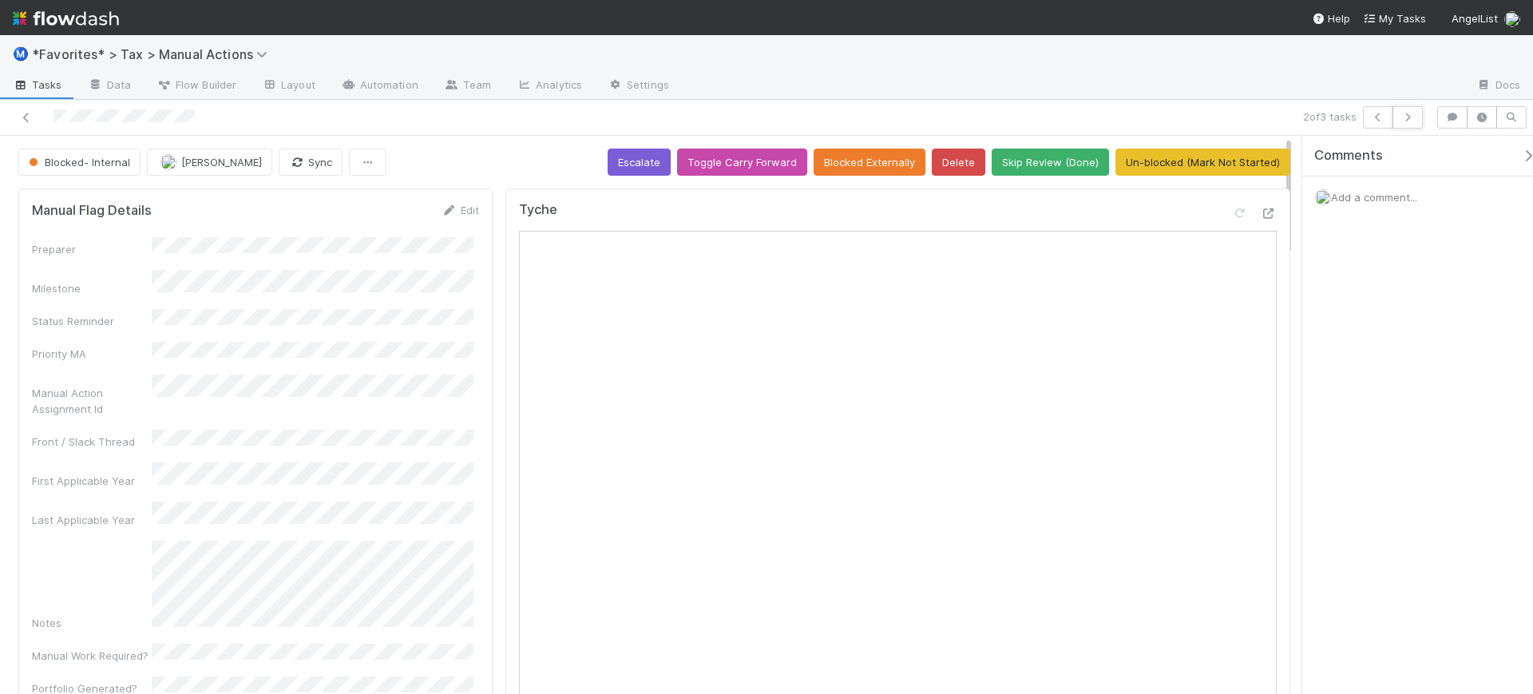
click at [1414, 121] on icon "button" at bounding box center [1408, 118] width 16 height 10
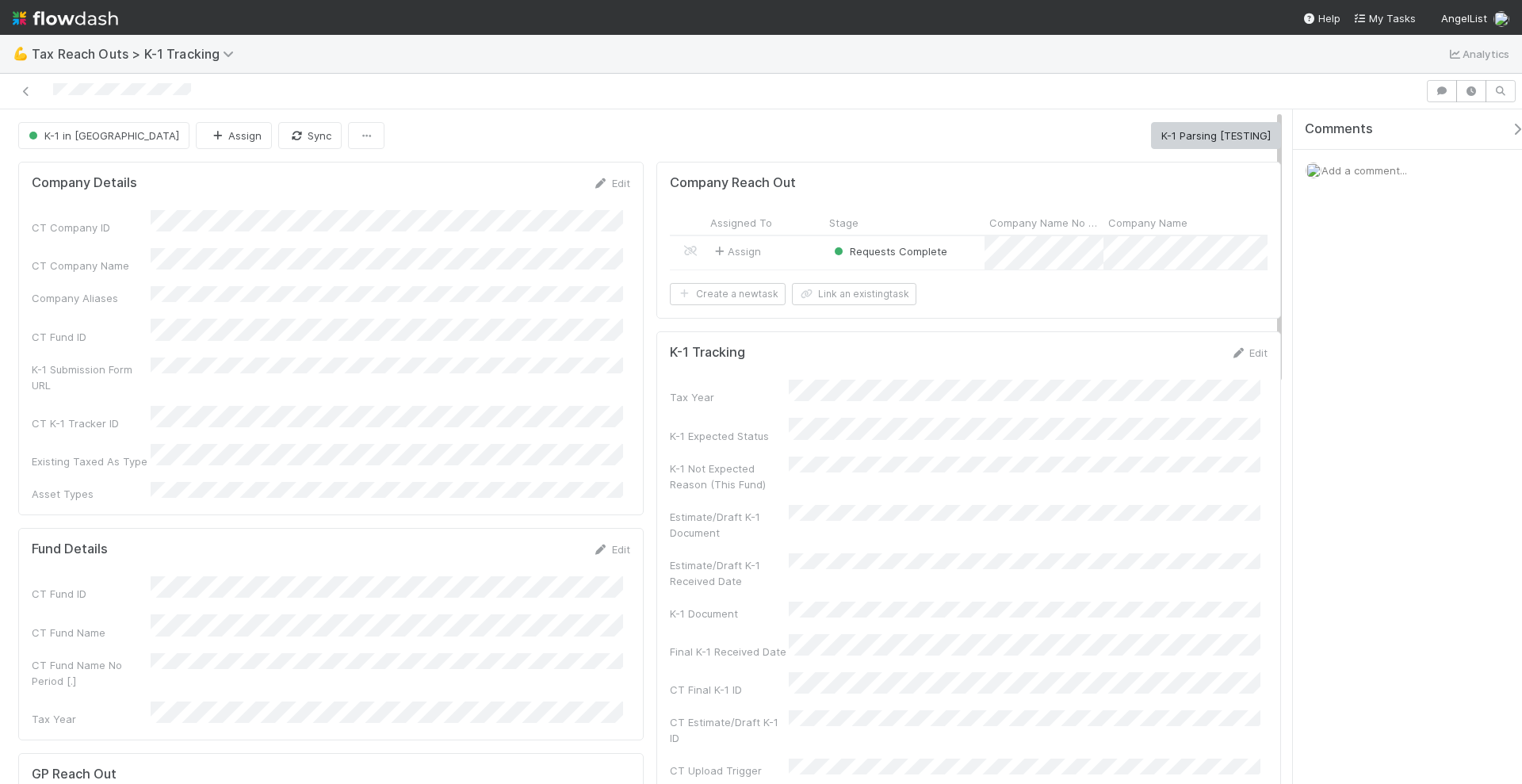
drag, startPoint x: 738, startPoint y: 323, endPoint x: 726, endPoint y: 318, distance: 13.0
click at [27, 88] on icon at bounding box center [26, 91] width 16 height 10
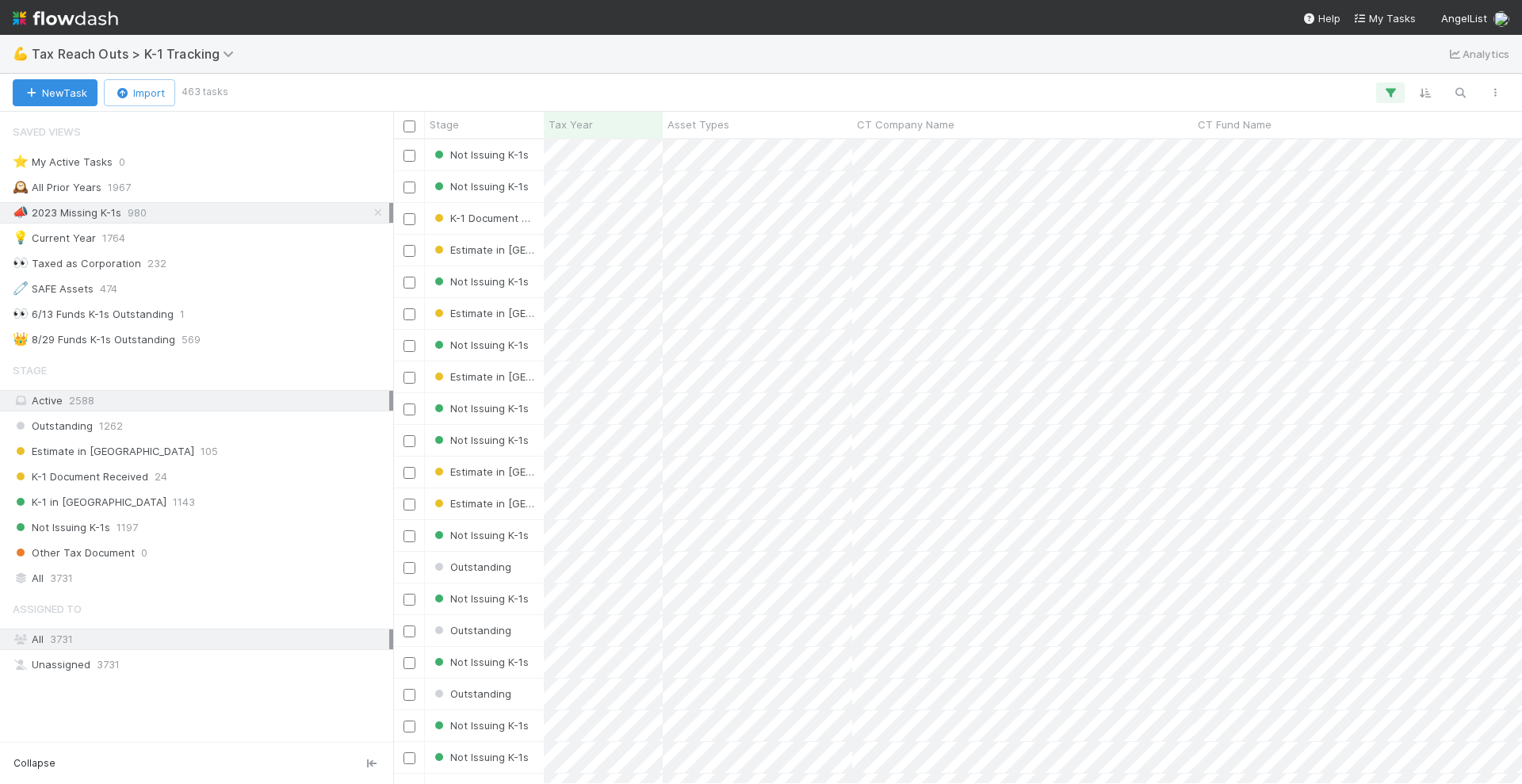
scroll to position [15, 16]
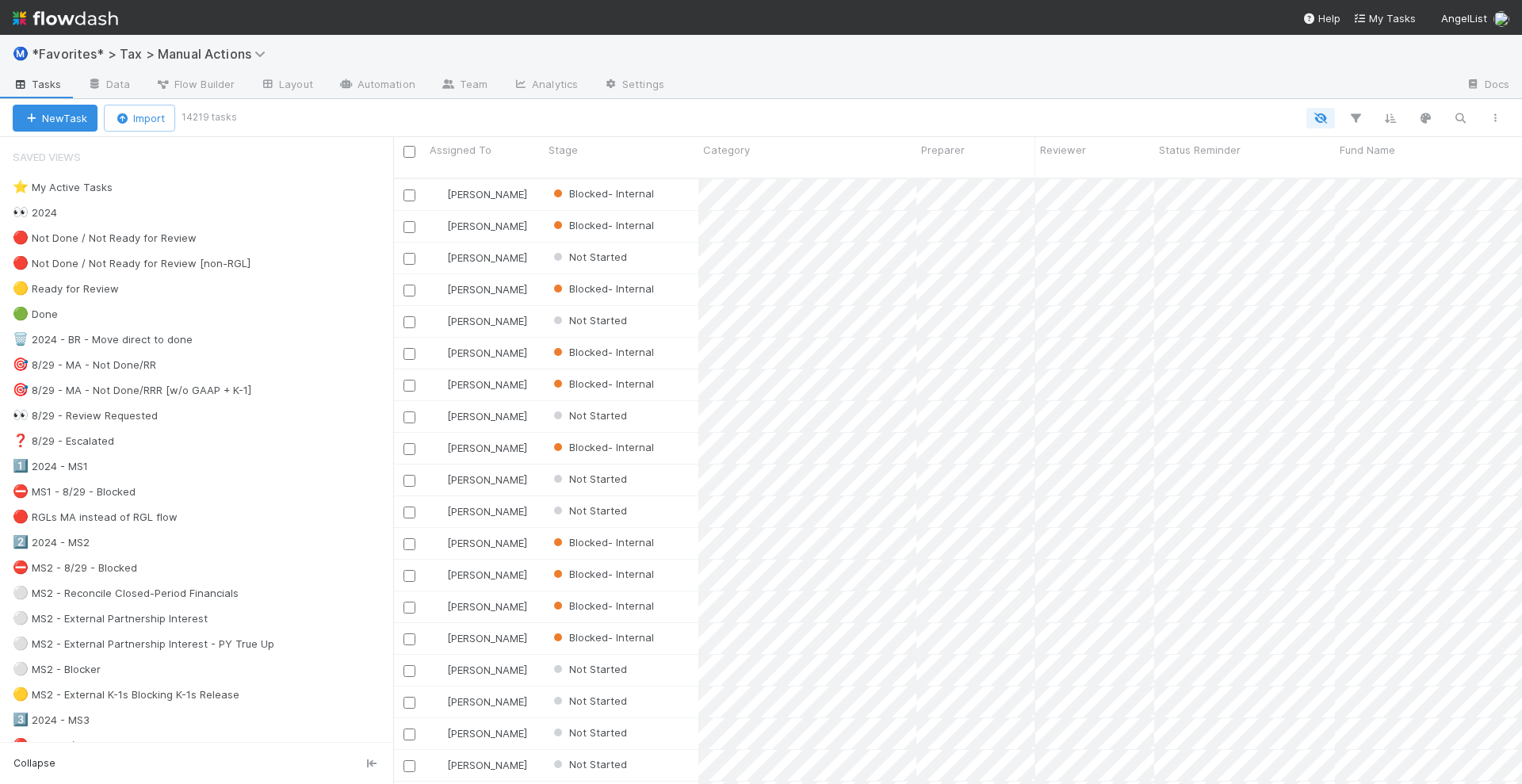
scroll to position [603, 1114]
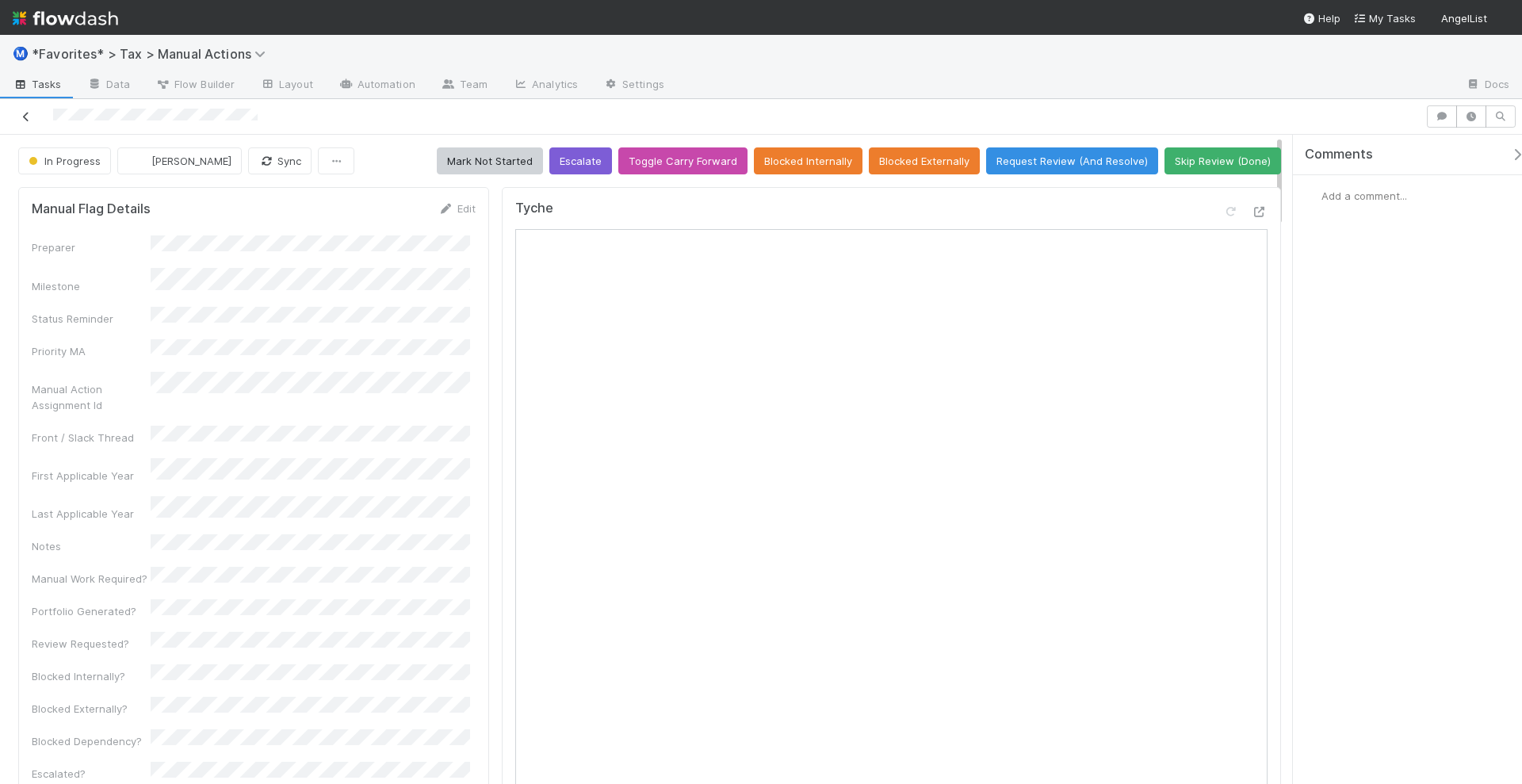
click at [25, 114] on icon at bounding box center [26, 117] width 16 height 10
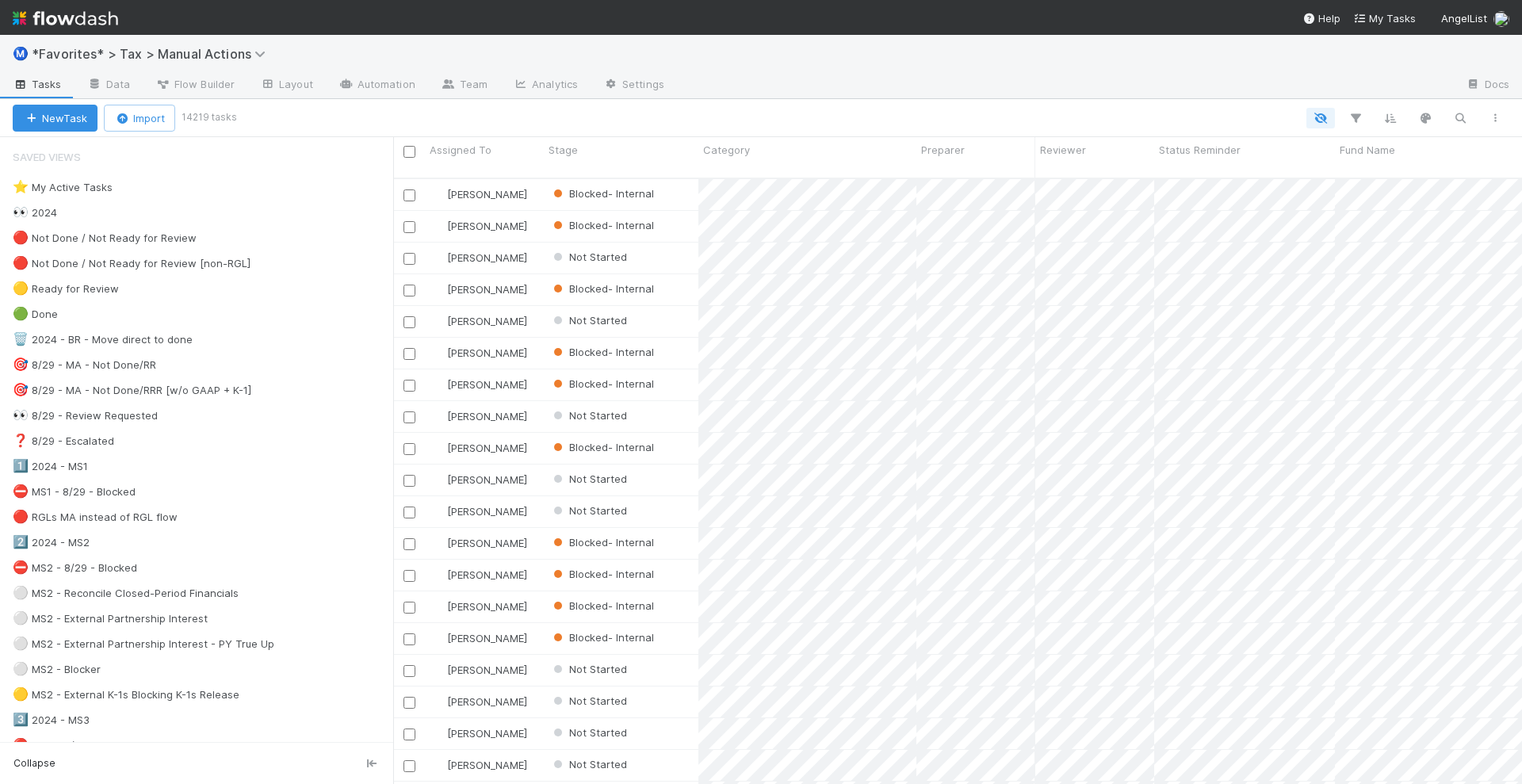
scroll to position [603, 1114]
